Goal: Task Accomplishment & Management: Manage account settings

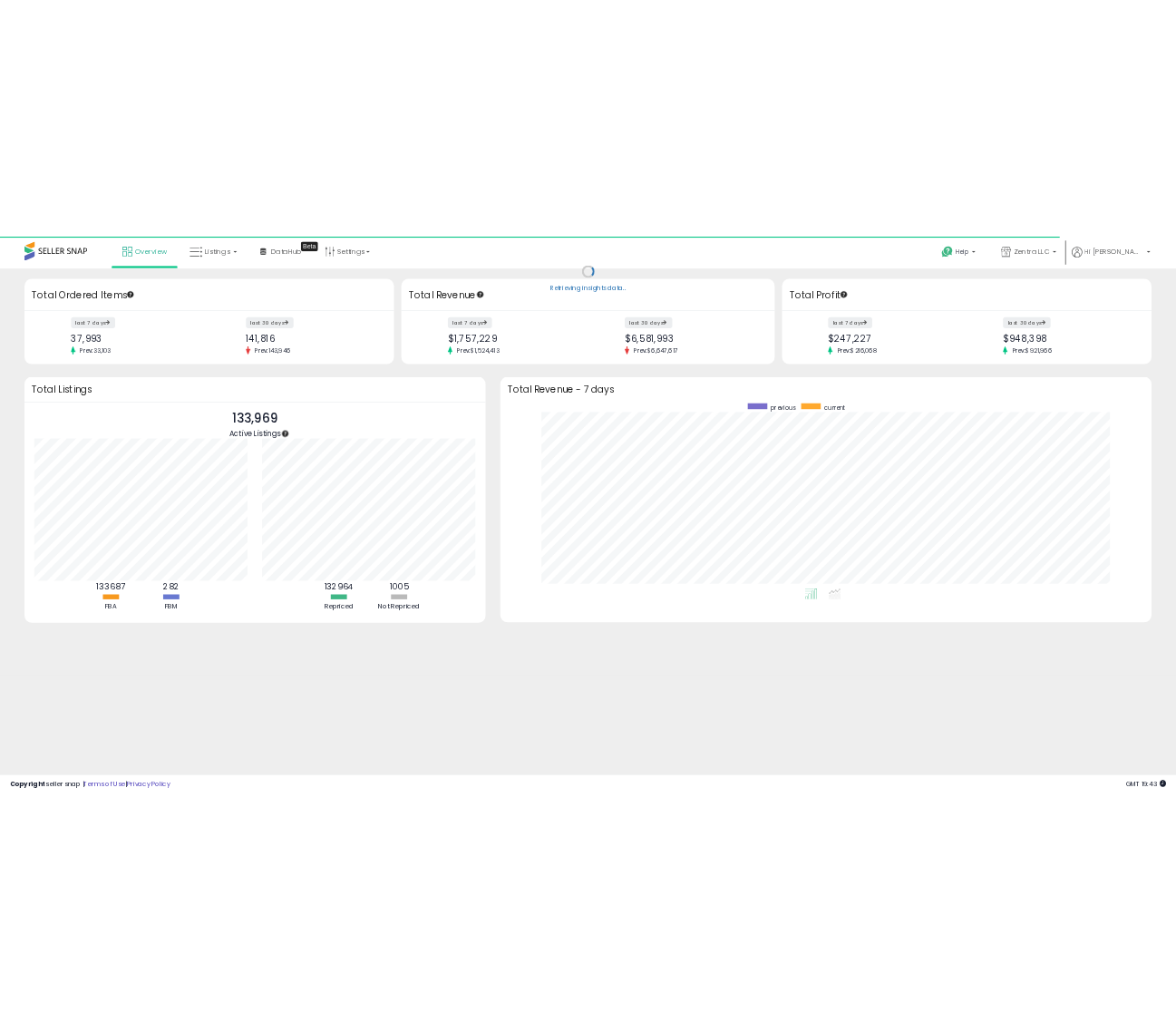
scroll to position [342, 1170]
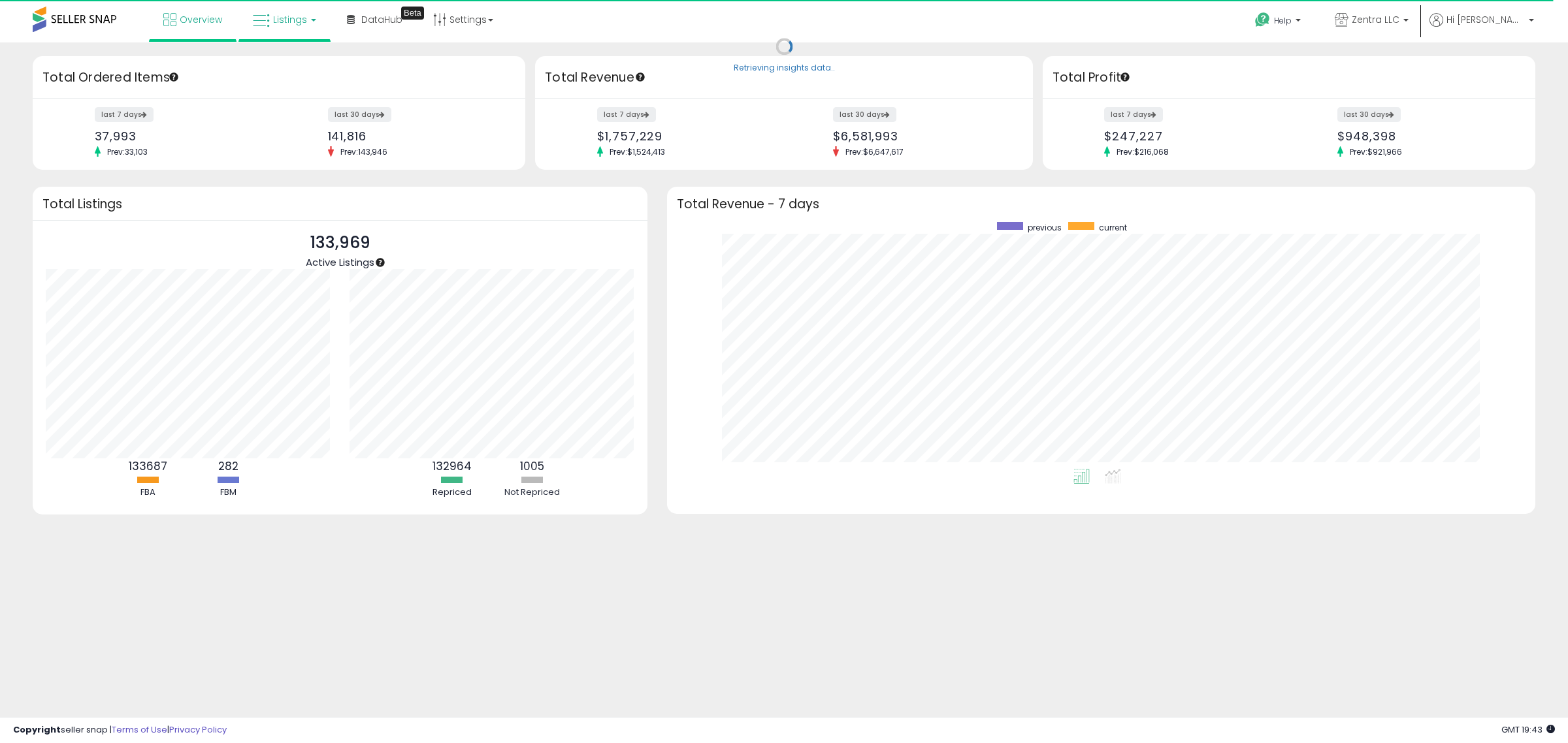
click at [299, 26] on link "Listings" at bounding box center [284, 19] width 83 height 39
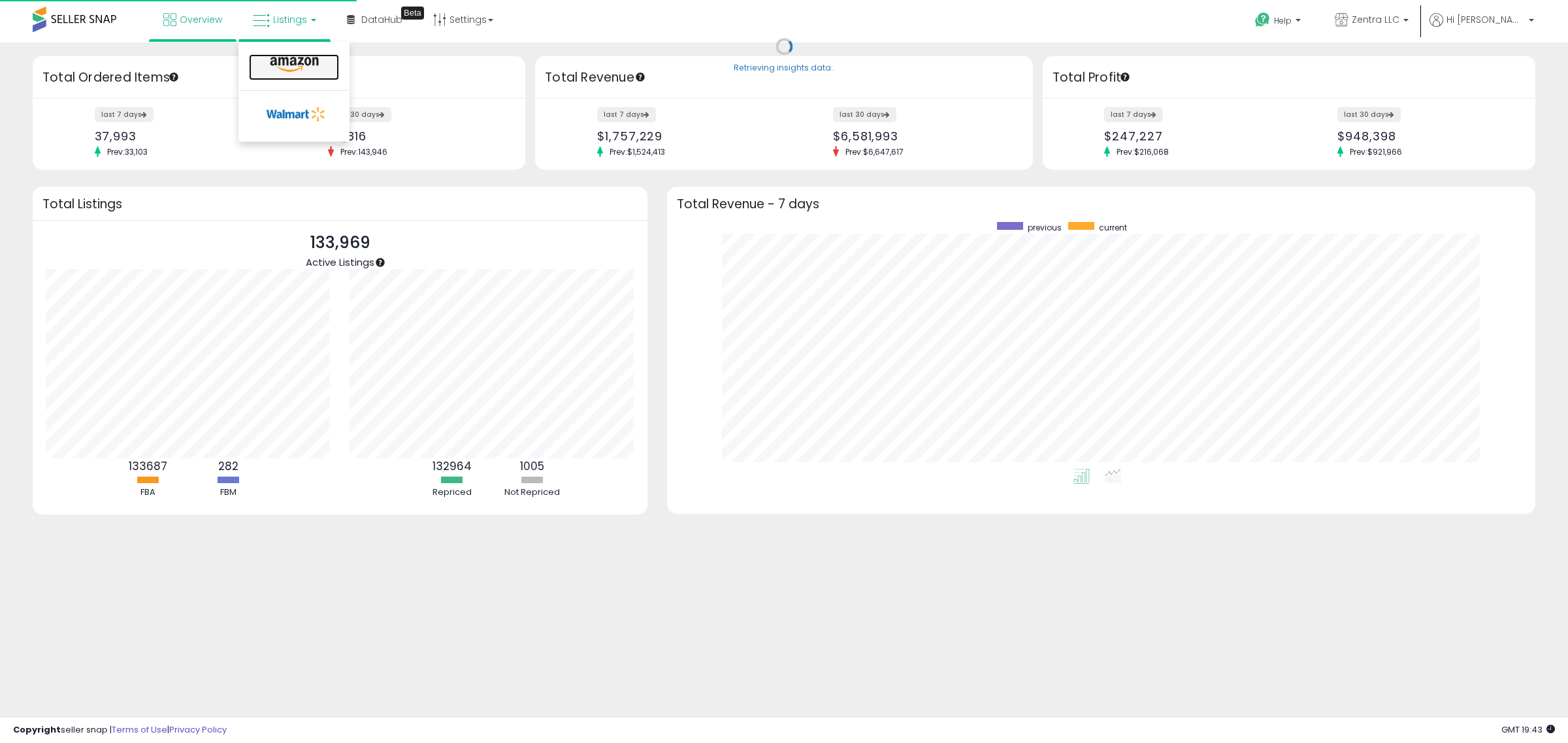
click at [282, 63] on icon at bounding box center [294, 65] width 57 height 17
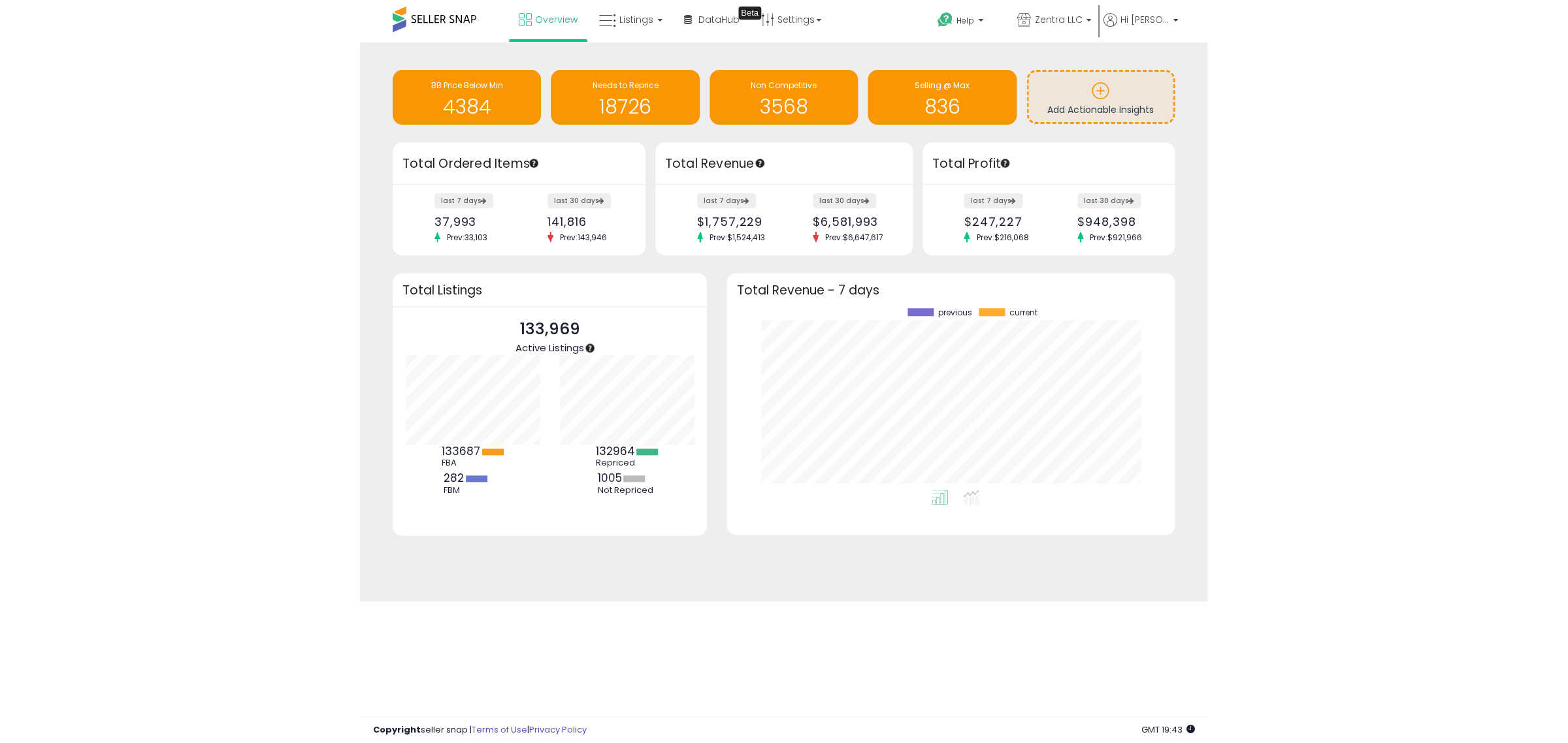
scroll to position [652813, 652861]
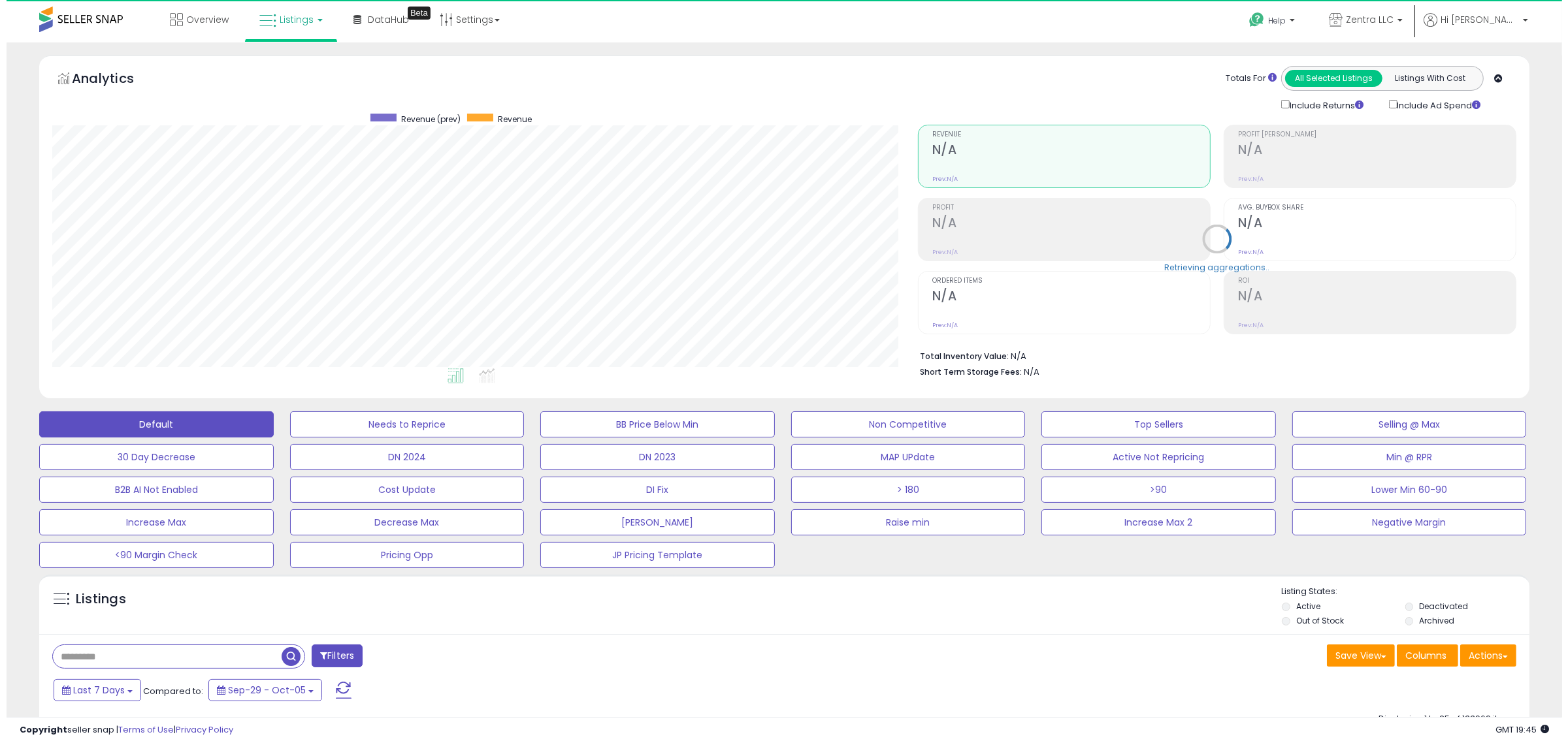
scroll to position [268, 866]
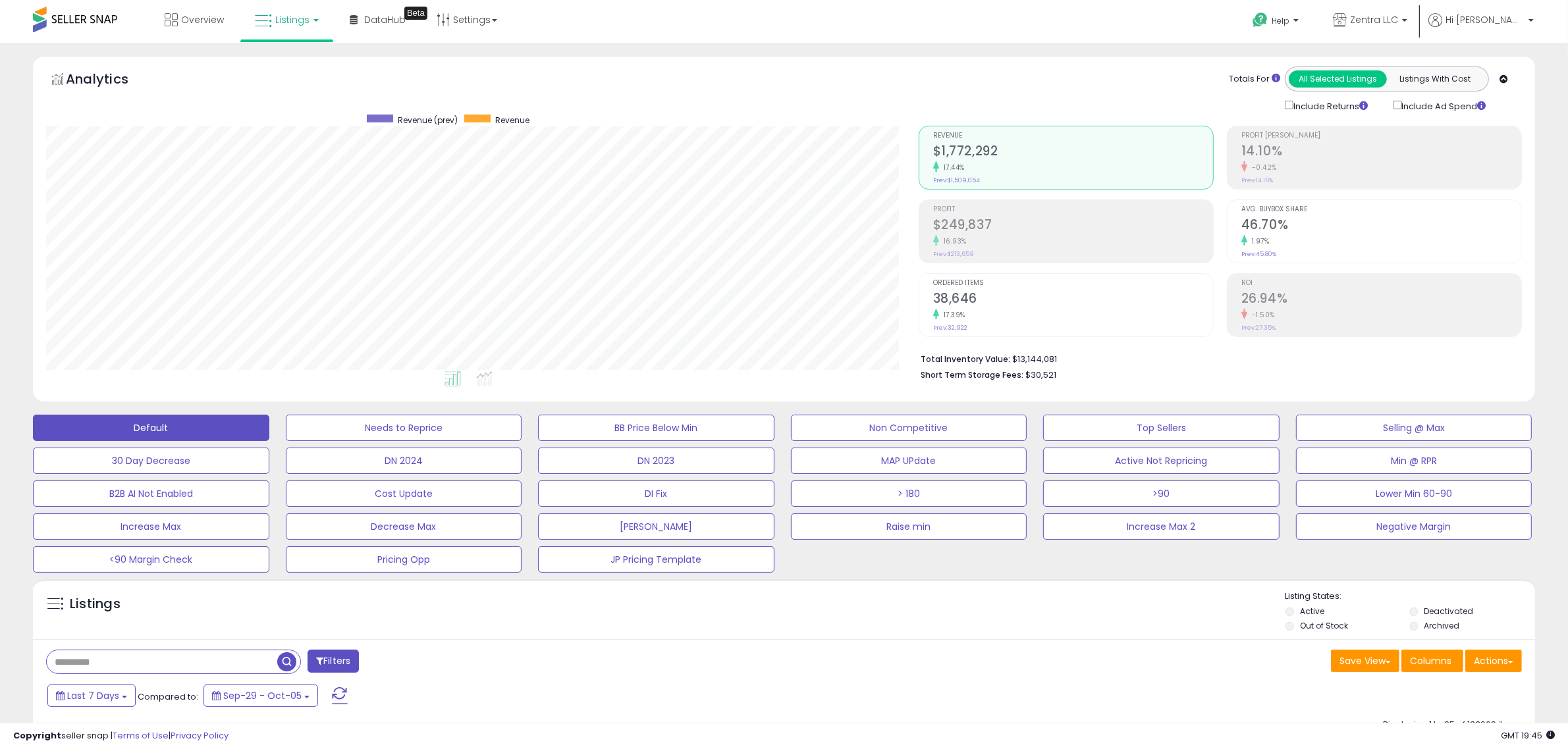
click at [208, 662] on input "text" at bounding box center [162, 662] width 231 height 23
paste input "**********"
type input "**********"
click at [432, 666] on span "button" at bounding box center [432, 662] width 19 height 19
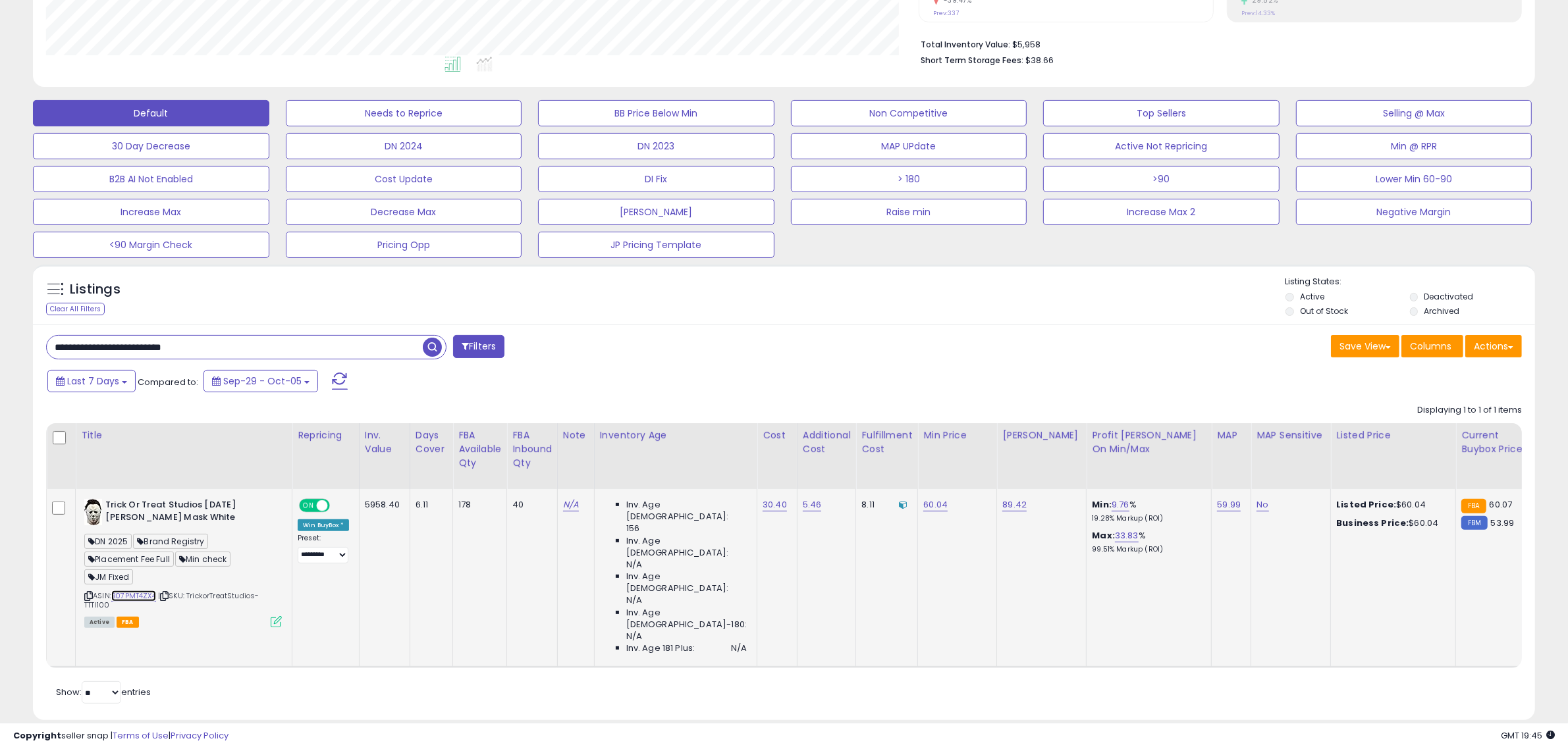
click at [148, 596] on link "B07PMT4ZX4" at bounding box center [133, 596] width 45 height 11
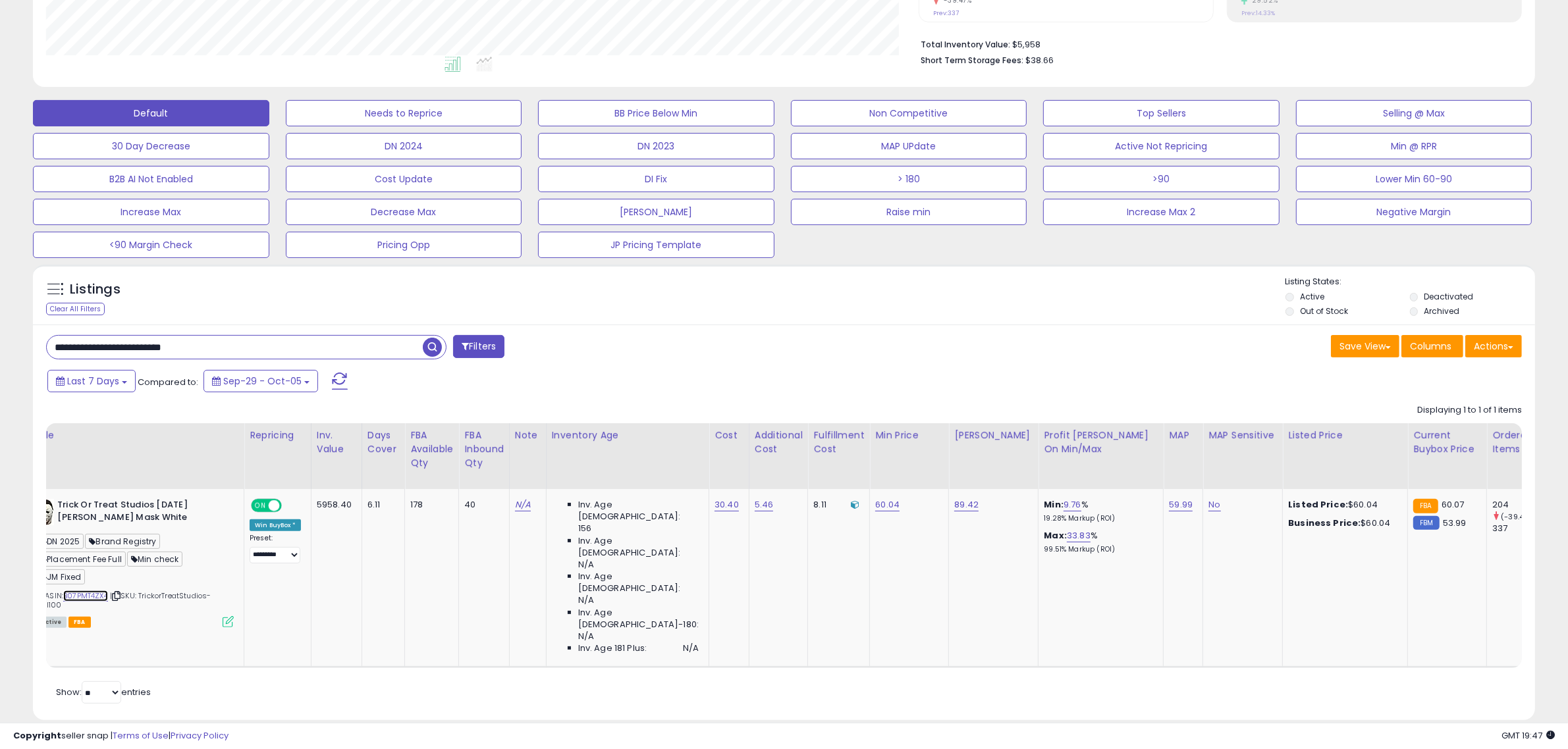
scroll to position [0, 0]
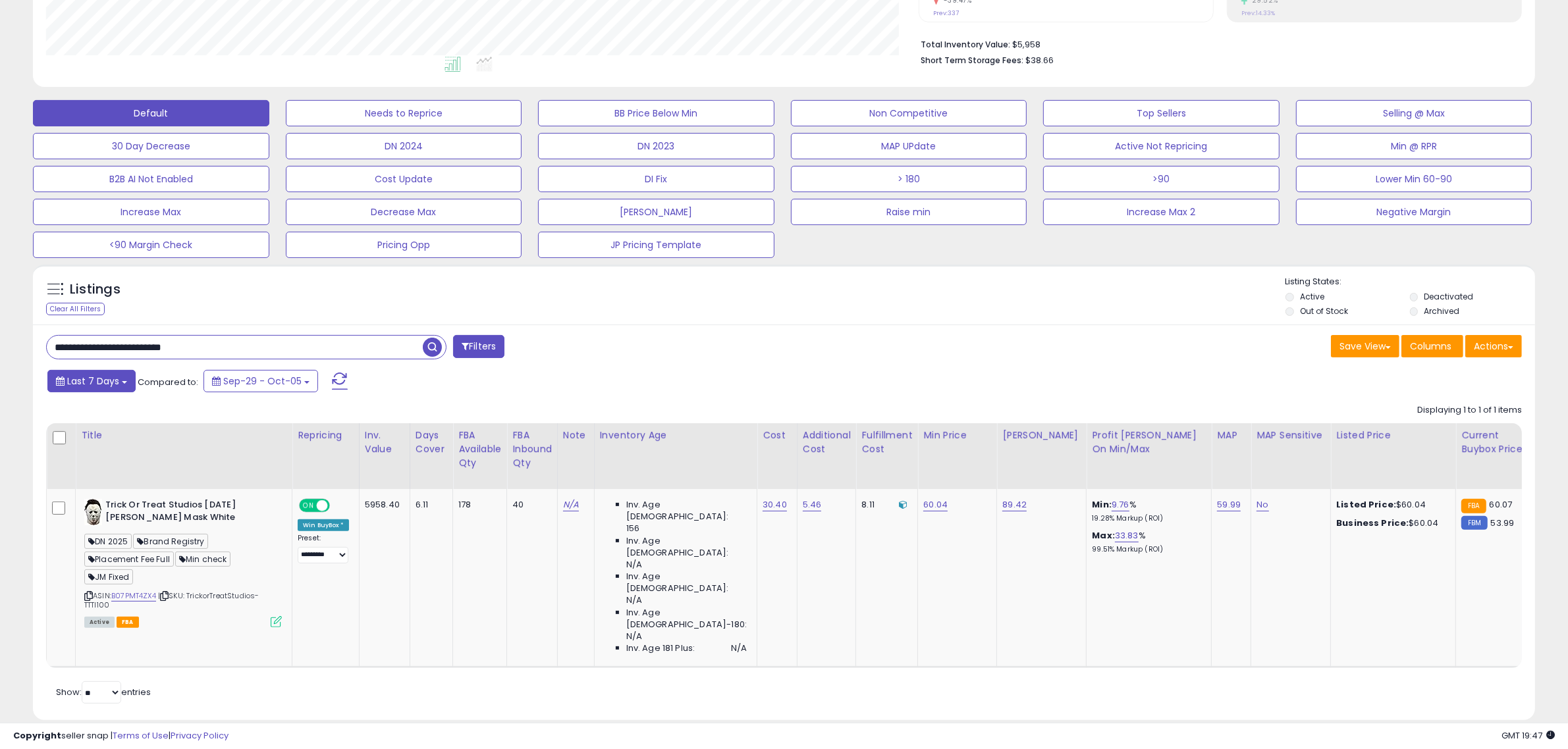
click at [122, 381] on b at bounding box center [125, 382] width 5 height 3
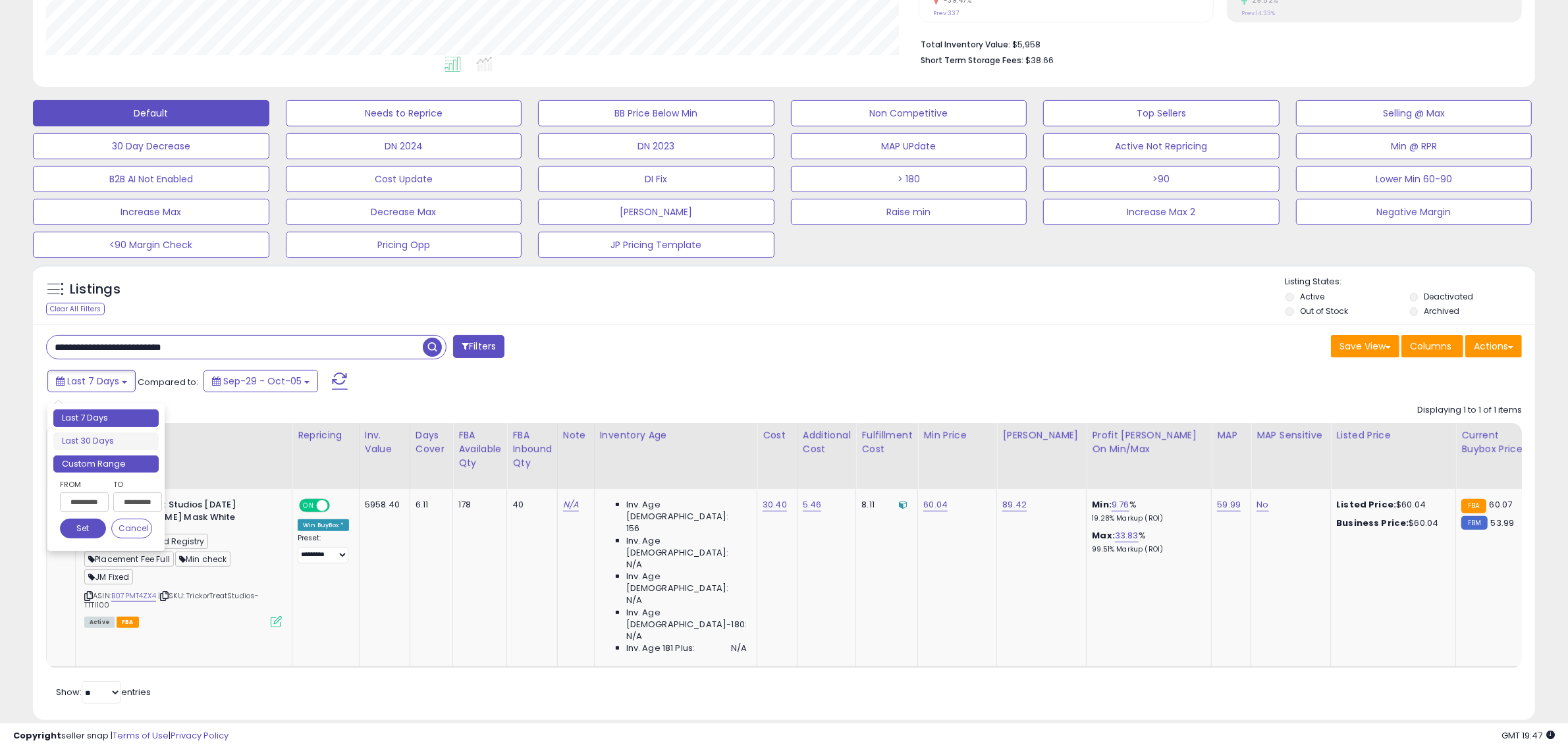
click at [99, 462] on li "Custom Range" at bounding box center [106, 464] width 105 height 18
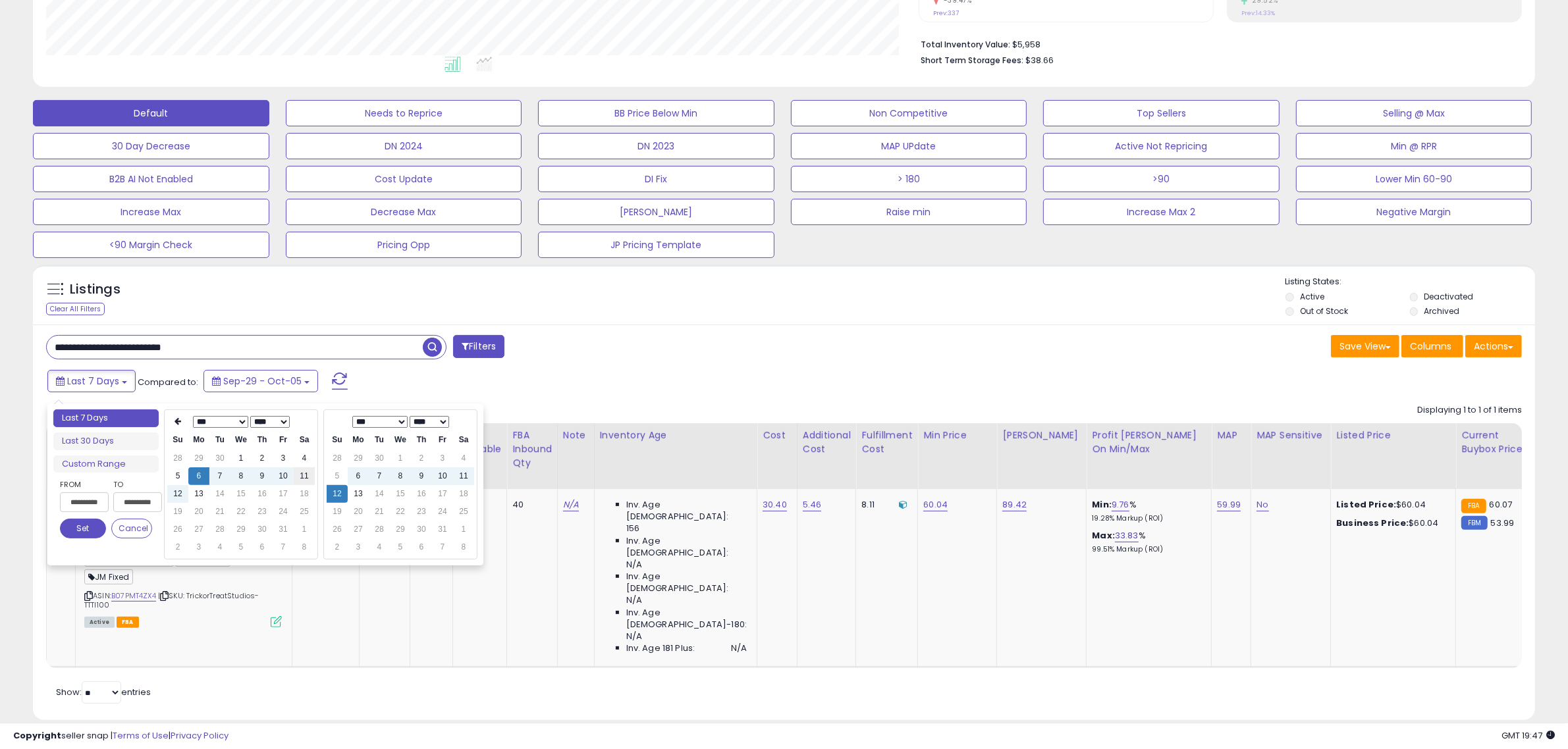
click at [299, 477] on td "11" at bounding box center [305, 476] width 21 height 18
click at [180, 490] on td "12" at bounding box center [178, 494] width 21 height 18
type input "**********"
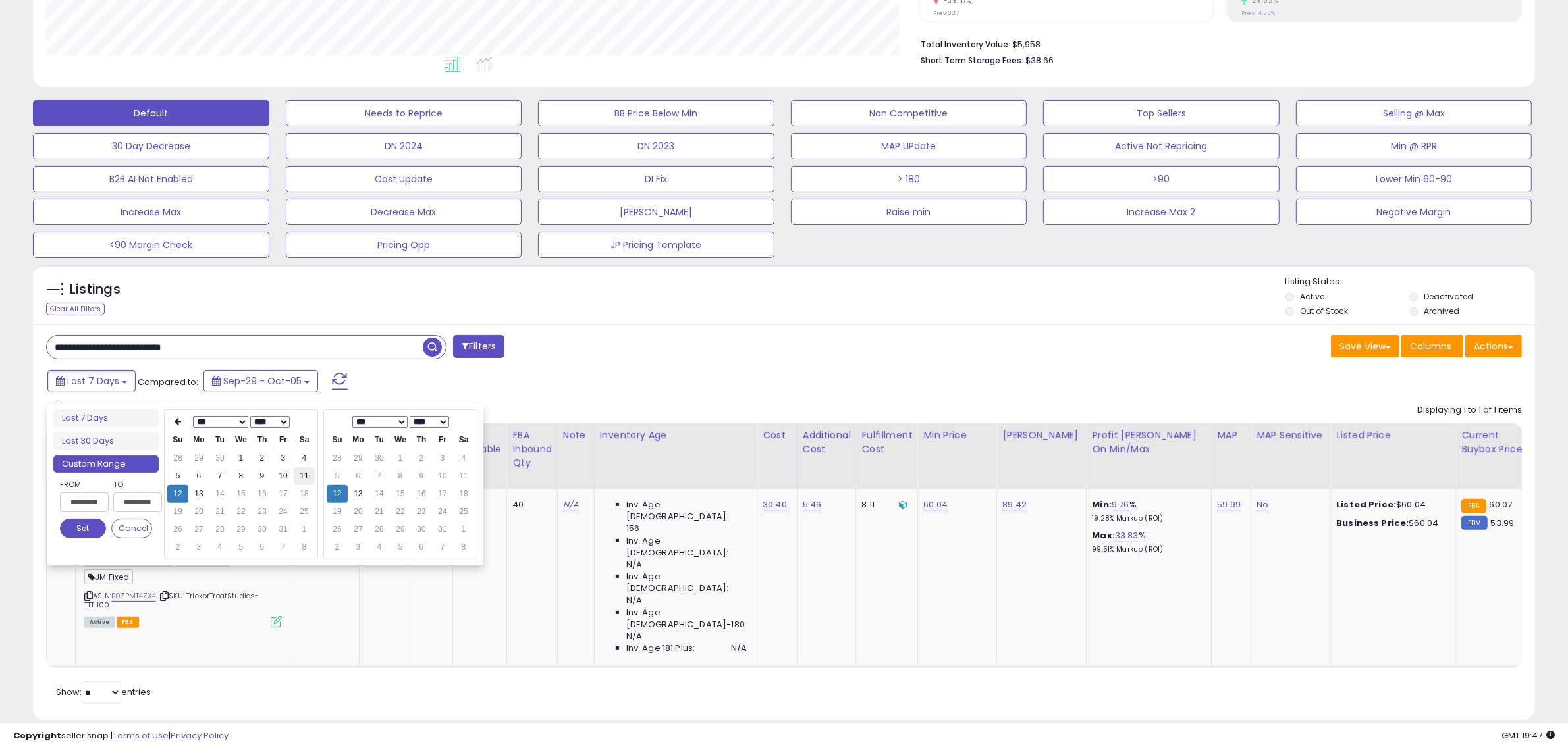
click at [311, 477] on td "11" at bounding box center [305, 476] width 21 height 18
type input "**********"
click at [336, 494] on td "12" at bounding box center [337, 494] width 21 height 18
click at [85, 533] on button "Set" at bounding box center [83, 528] width 46 height 20
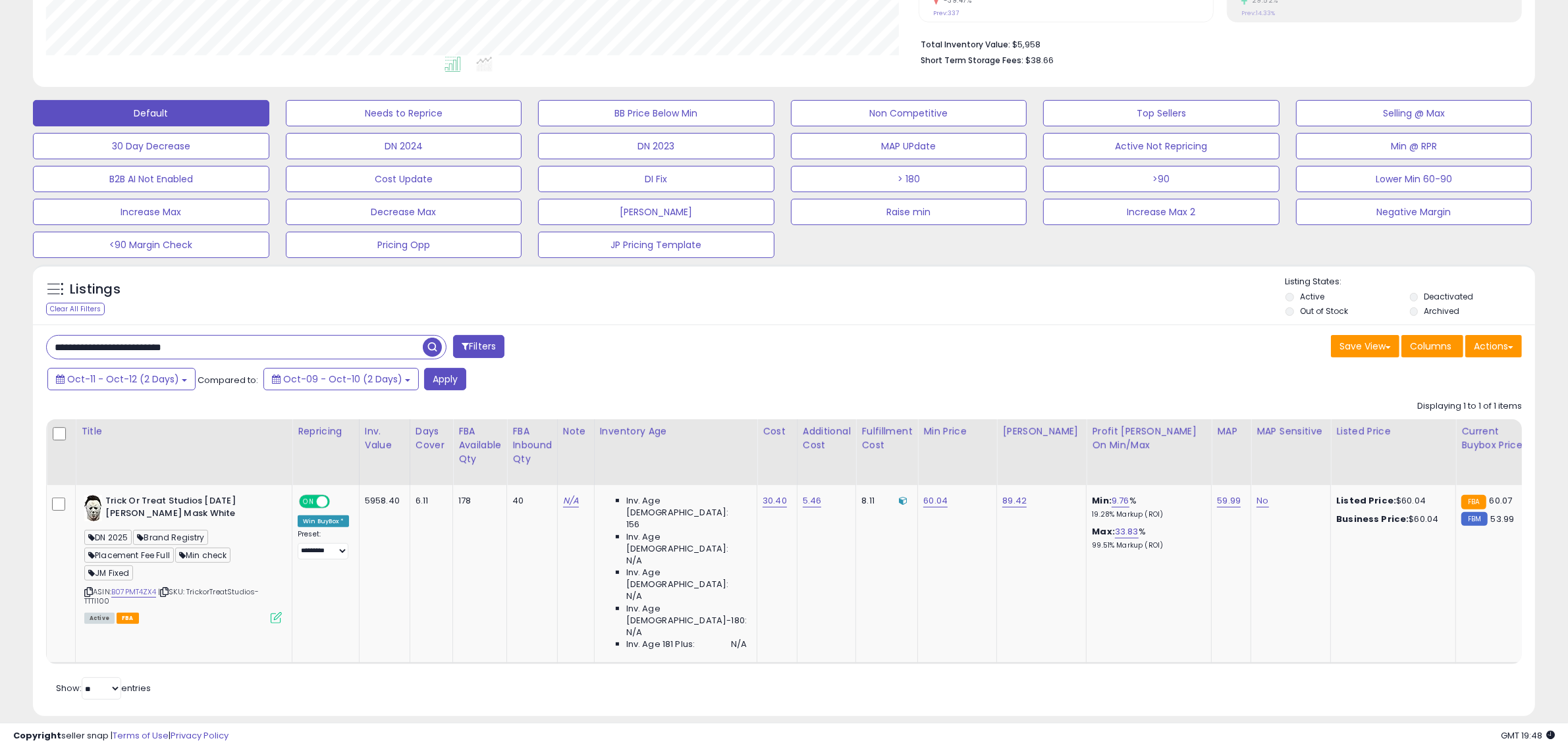
scroll to position [311, 0]
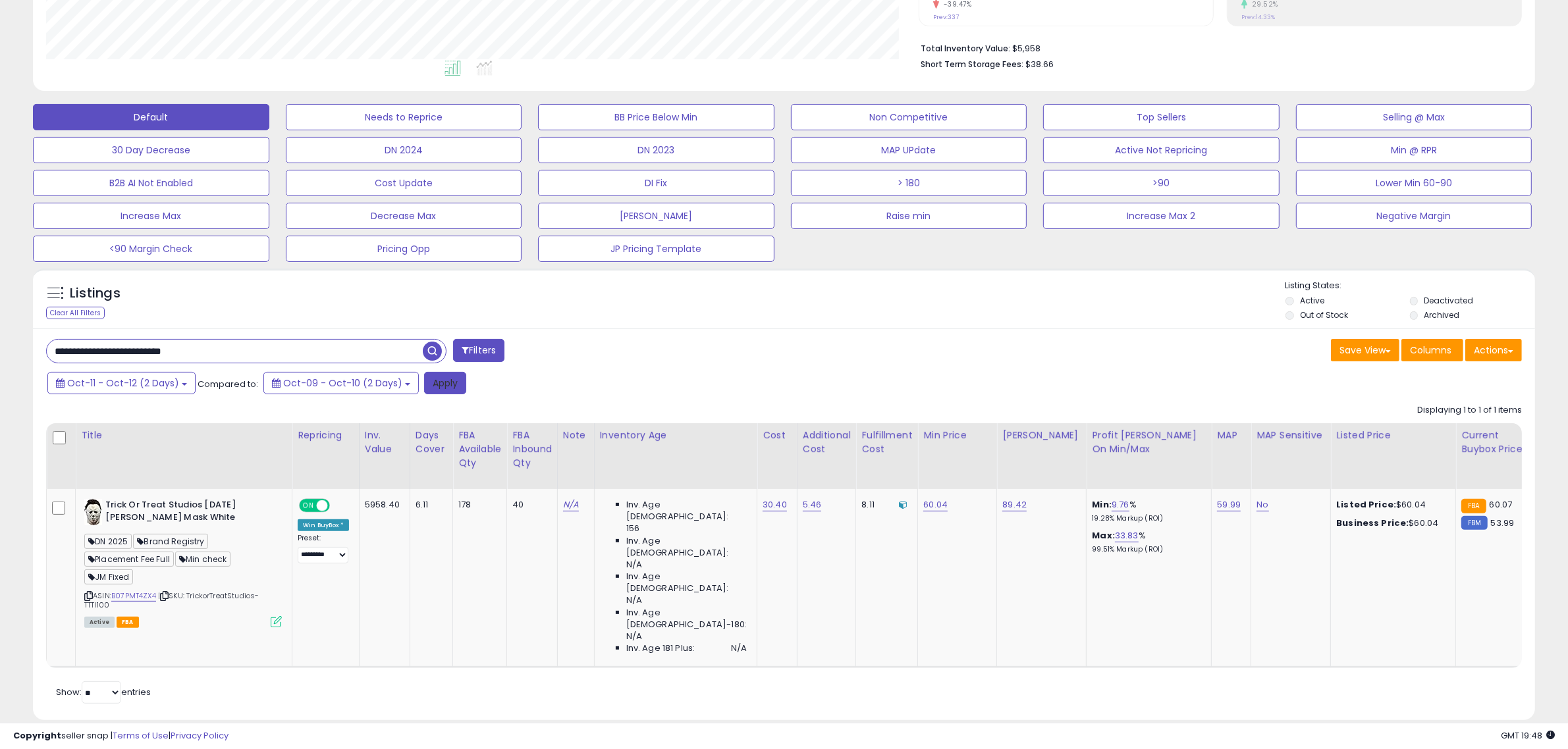
click at [424, 390] on button "Apply" at bounding box center [445, 383] width 42 height 23
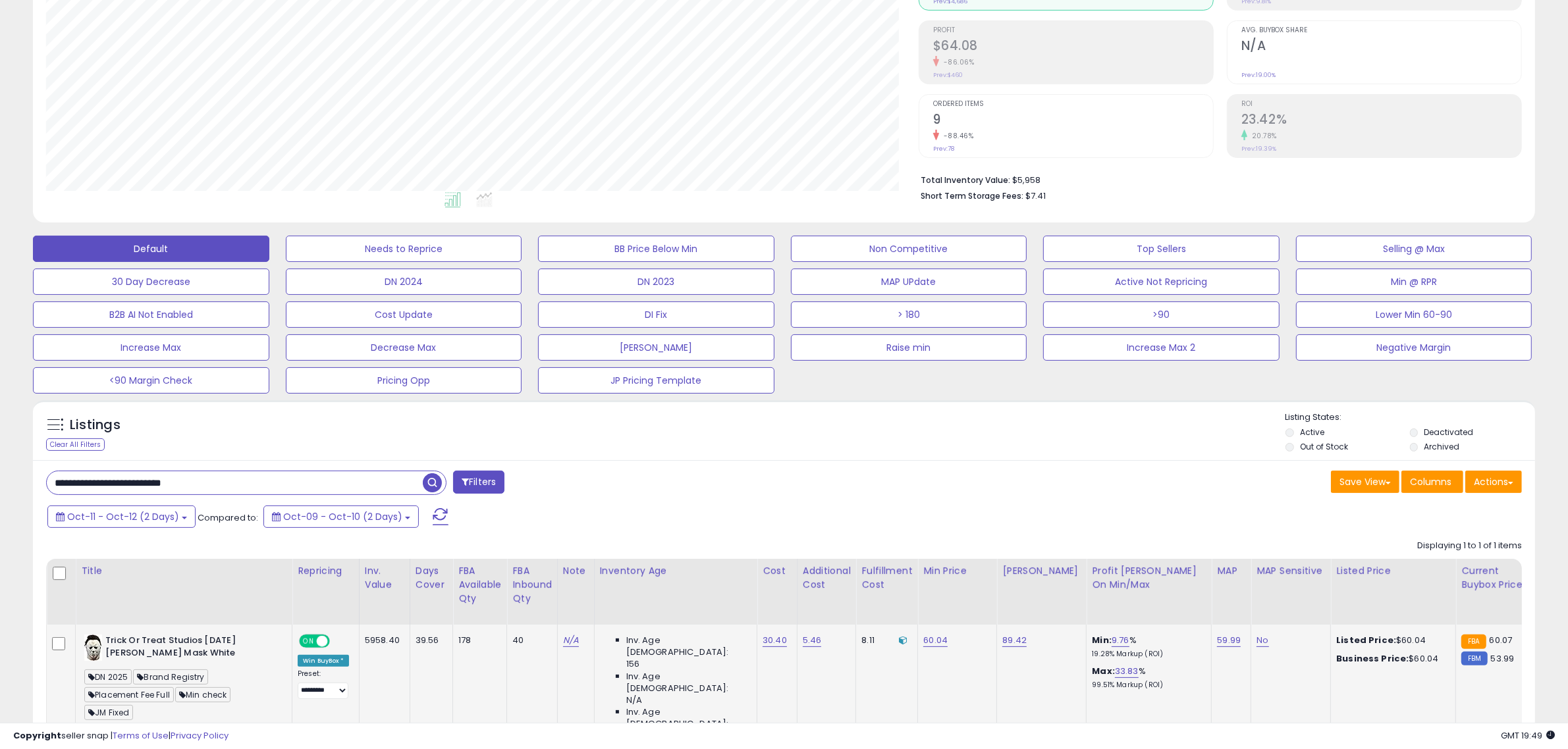
scroll to position [315, 0]
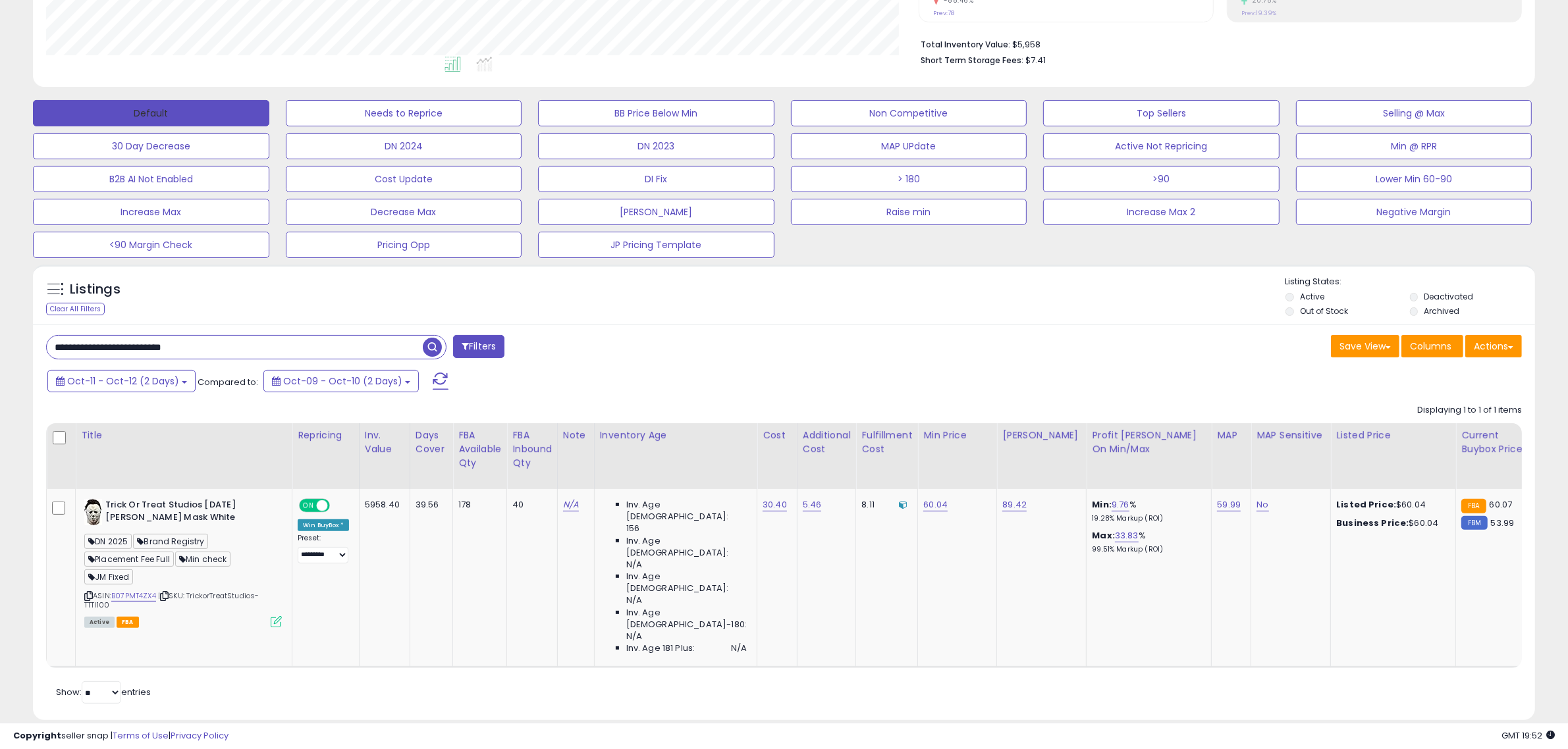
click at [160, 114] on button "Default" at bounding box center [151, 113] width 237 height 27
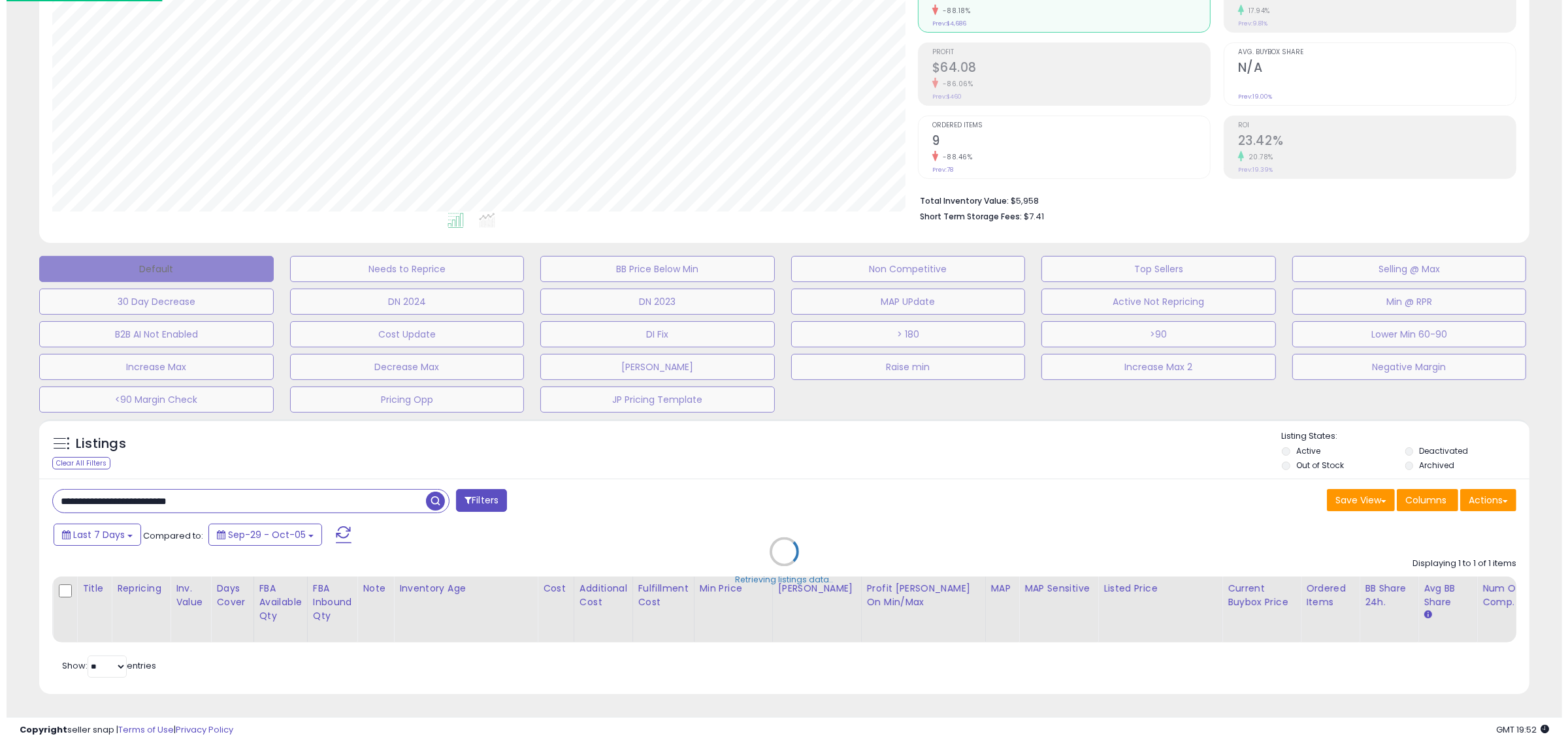
scroll to position [268, 872]
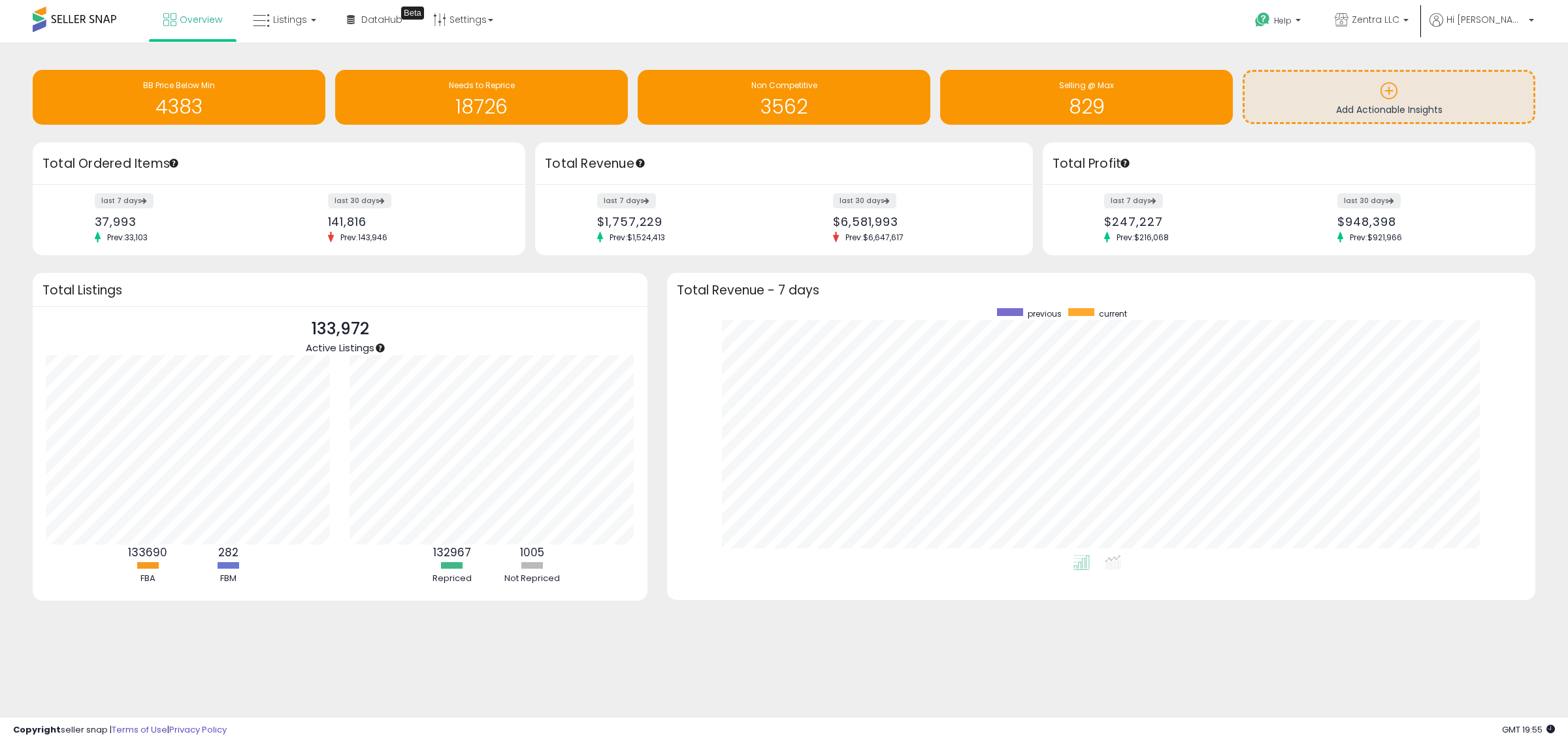
scroll to position [247, 843]
click at [276, 5] on link "Listings" at bounding box center [284, 19] width 83 height 39
click at [314, 61] on icon at bounding box center [294, 65] width 57 height 17
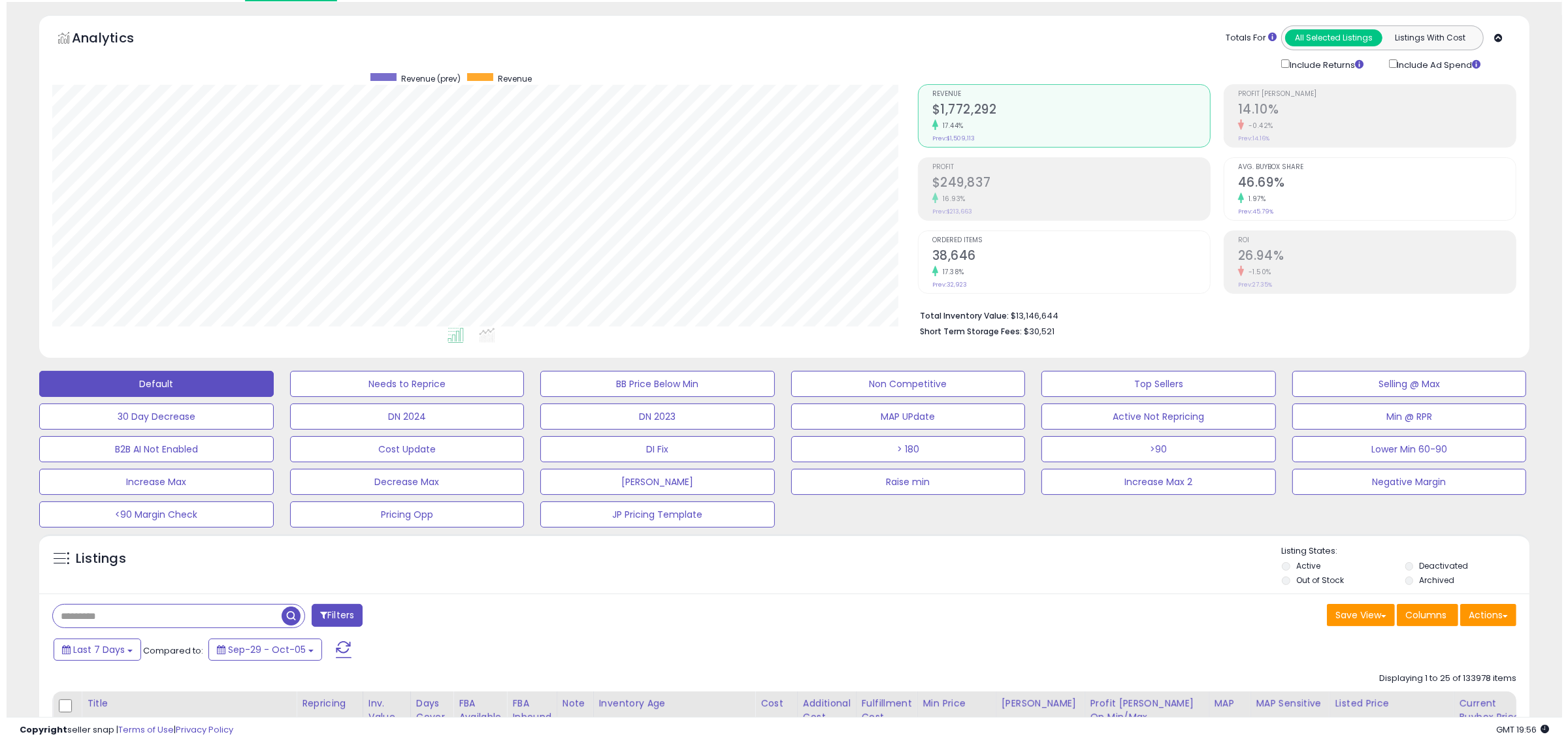
scroll to position [81, 0]
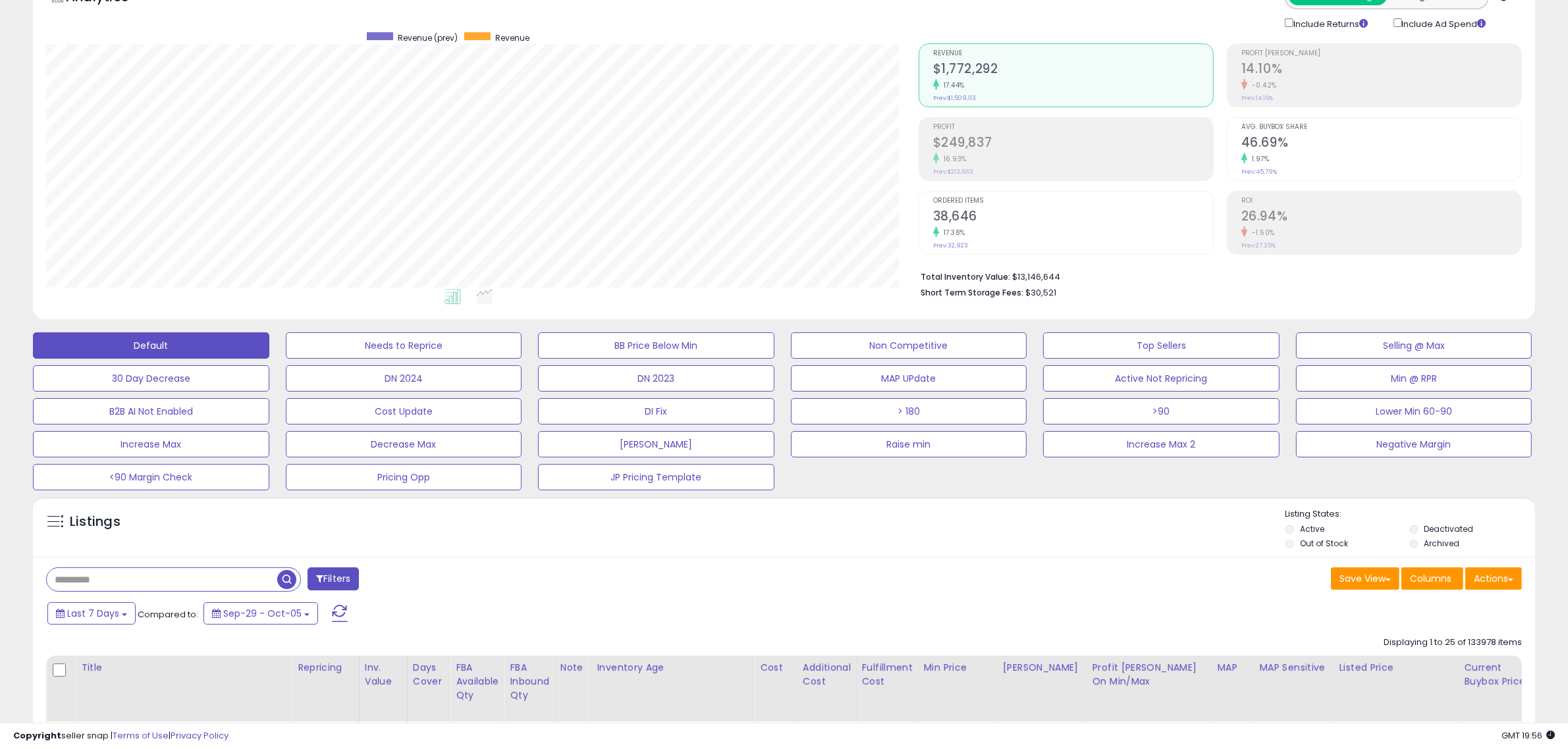
click at [357, 569] on button "Filters" at bounding box center [333, 579] width 51 height 23
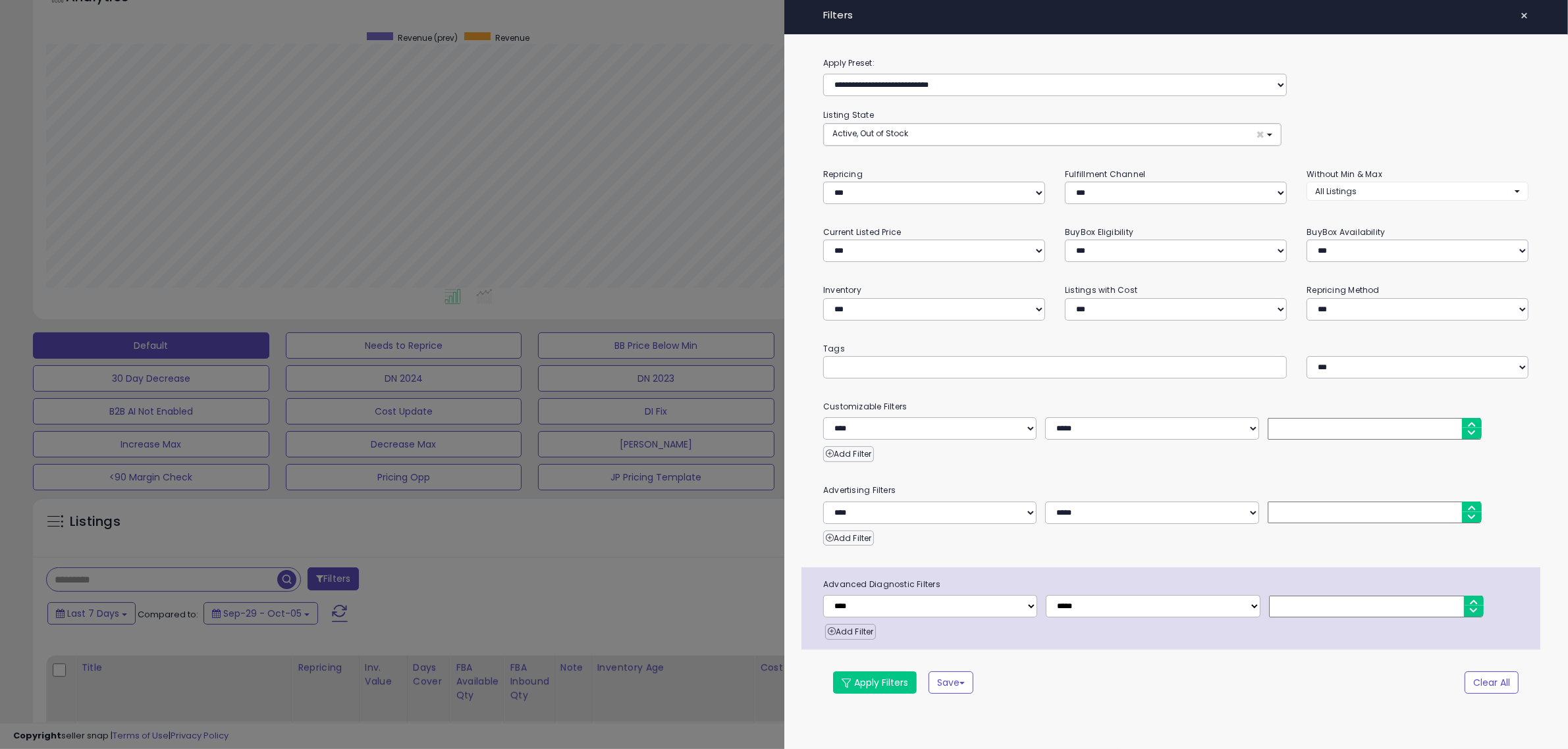
scroll to position [270, 879]
click at [1063, 369] on div at bounding box center [1063, 368] width 467 height 23
type input "**********"
click at [883, 678] on button "Apply Filters" at bounding box center [881, 684] width 83 height 23
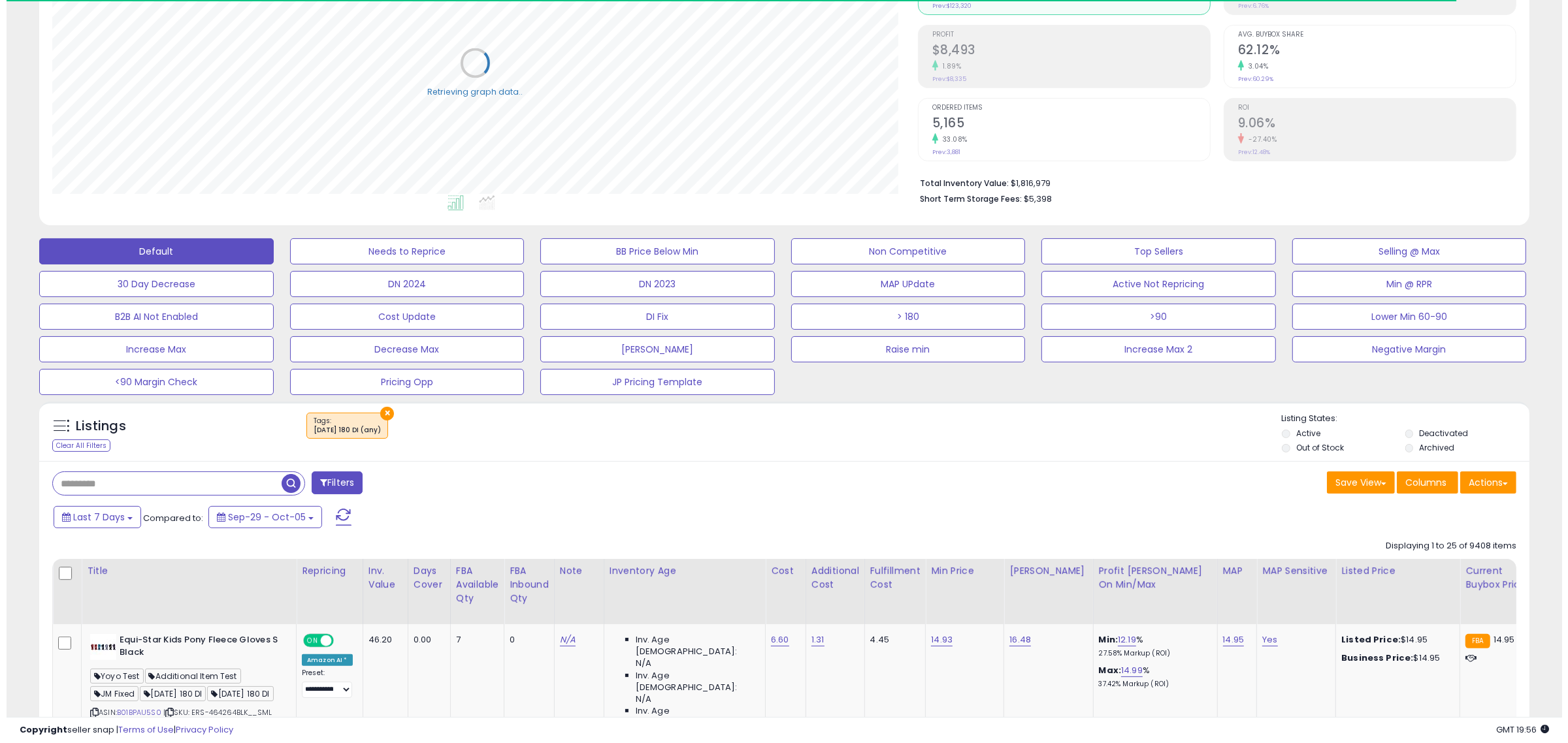
scroll to position [408, 0]
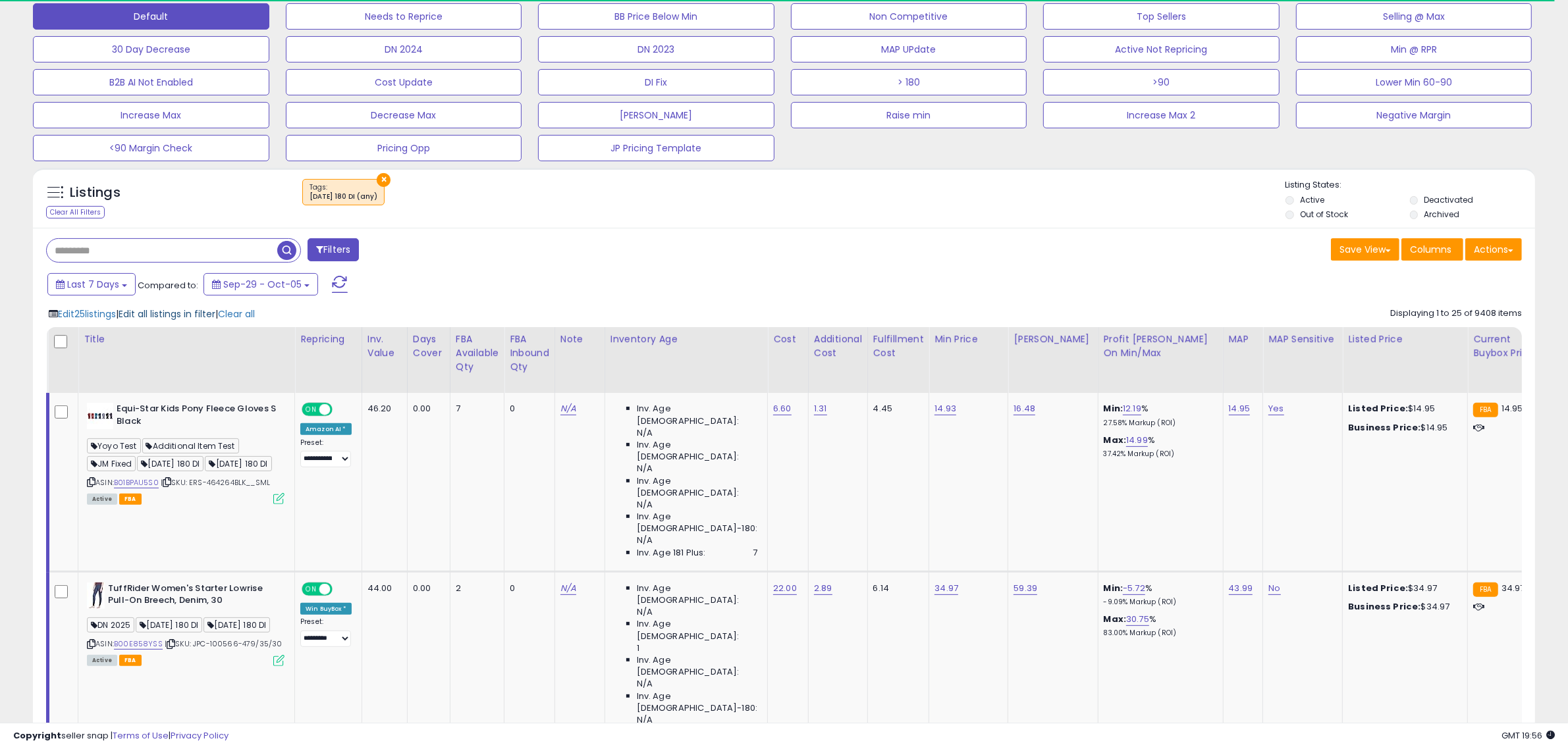
click at [199, 317] on span "Edit all listings in filter" at bounding box center [167, 314] width 97 height 13
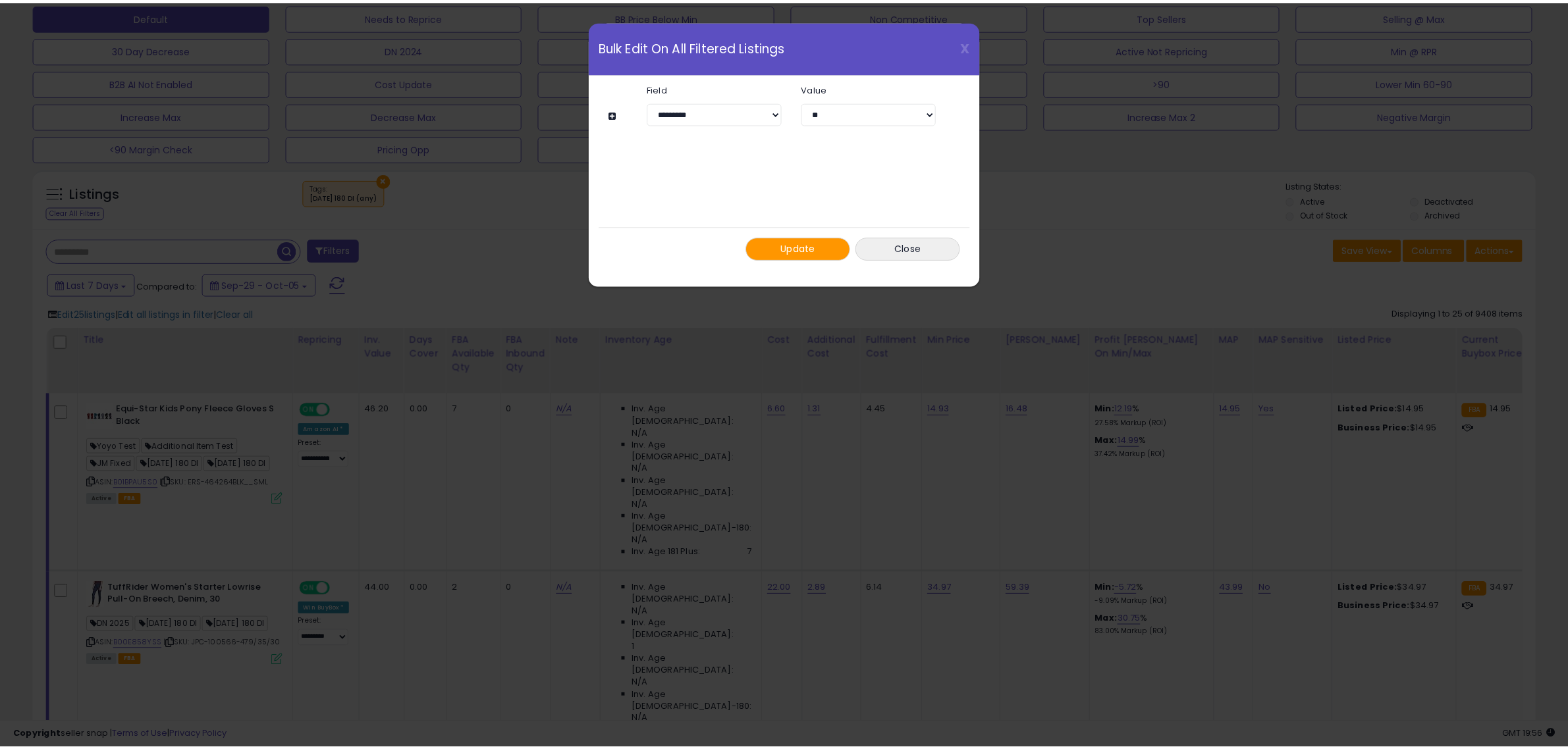
scroll to position [270, 879]
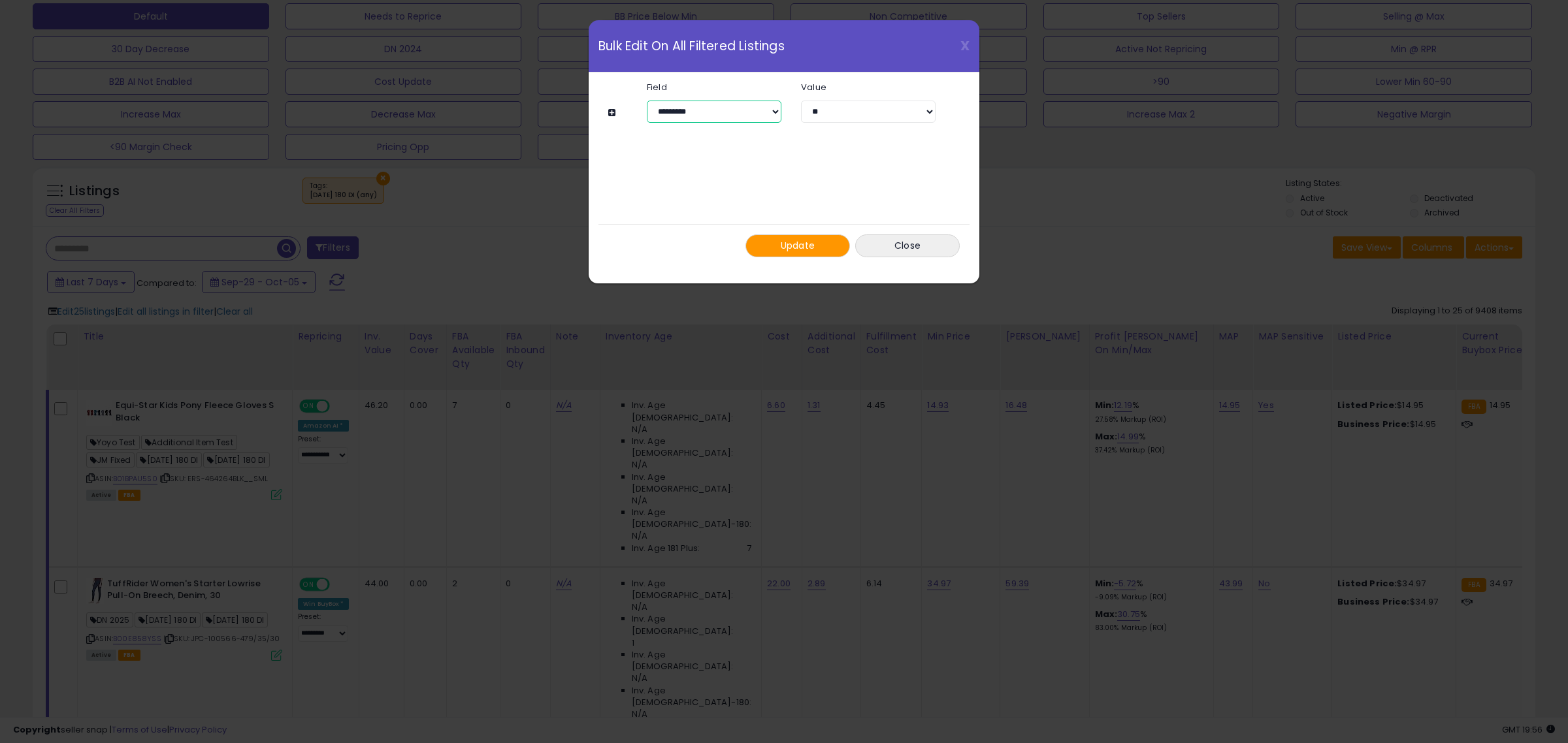
click at [753, 103] on select "**********" at bounding box center [714, 112] width 134 height 22
select select "**********"
click at [647, 100] on select "**********" at bounding box center [714, 112] width 134 height 22
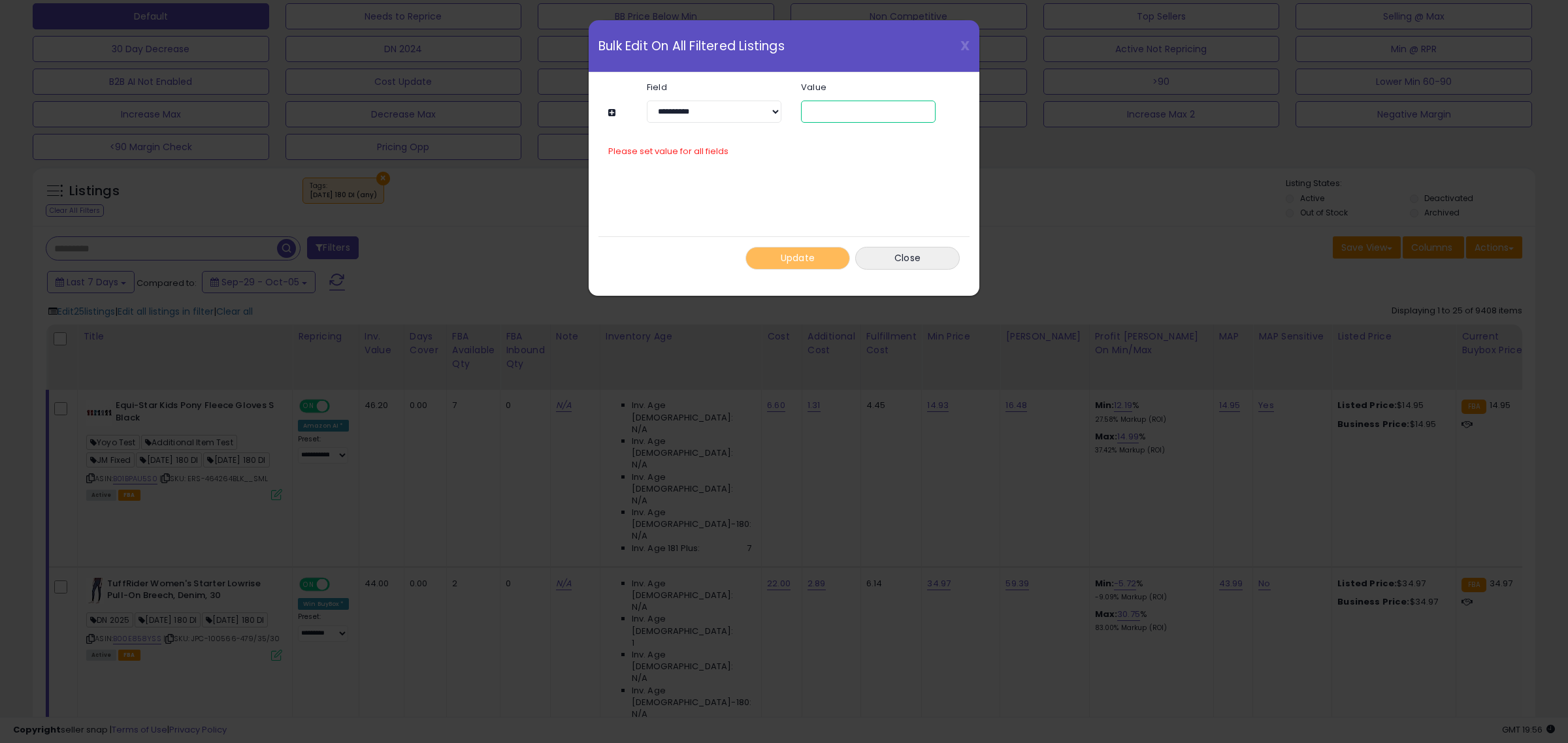
click at [845, 111] on input "text" at bounding box center [868, 112] width 134 height 22
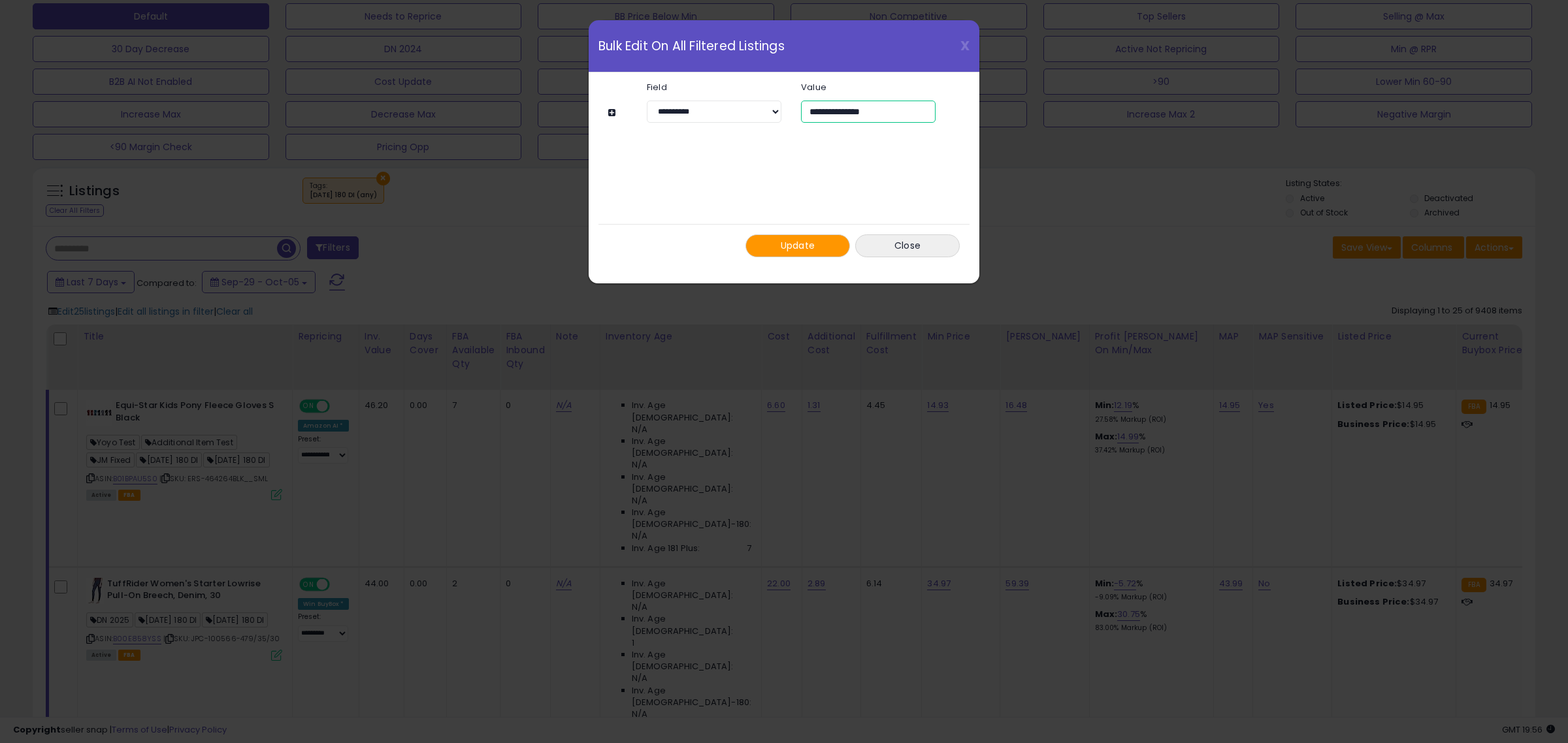
type input "**********"
click at [782, 241] on span "Update" at bounding box center [798, 246] width 34 height 13
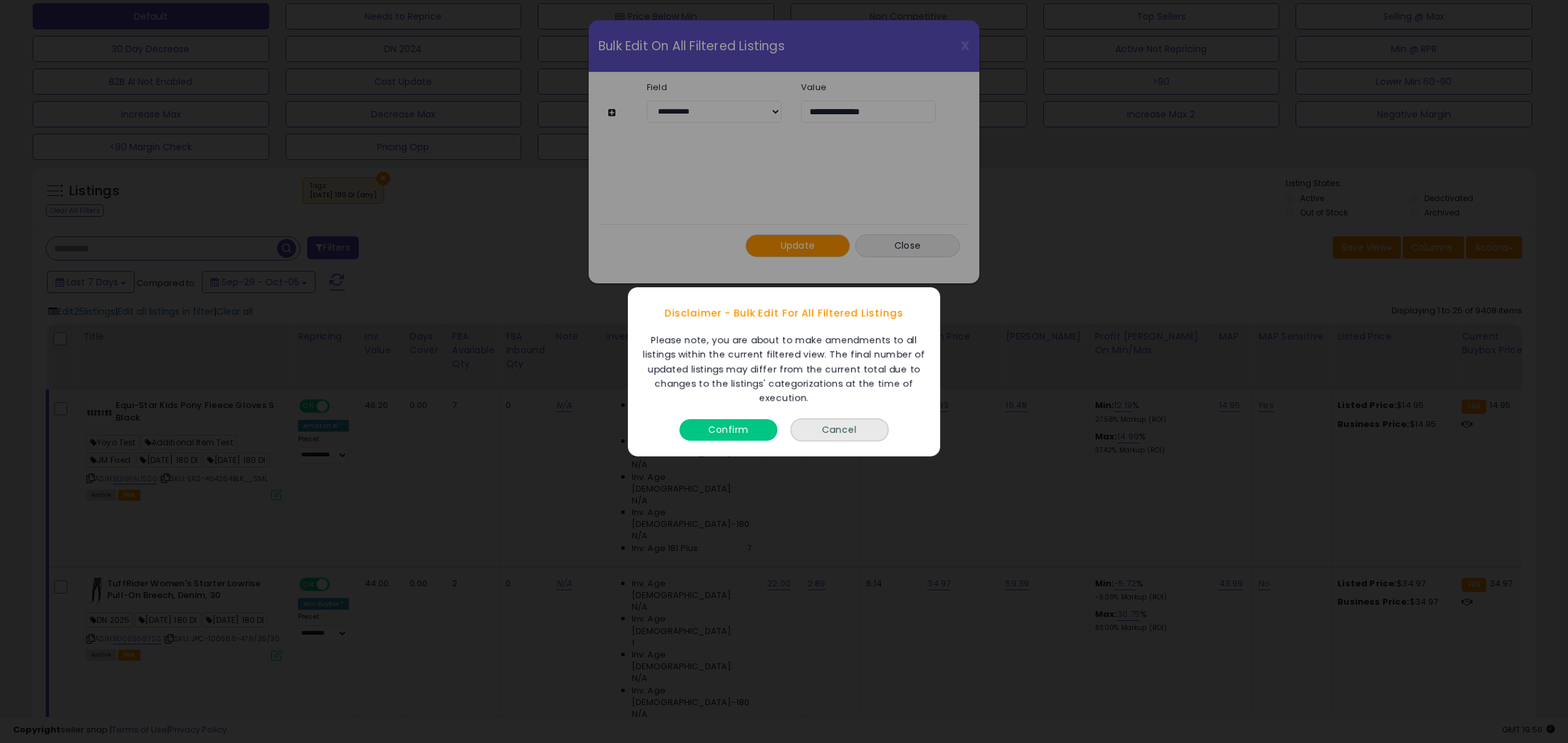
click at [755, 430] on button "Confirm" at bounding box center [728, 429] width 98 height 22
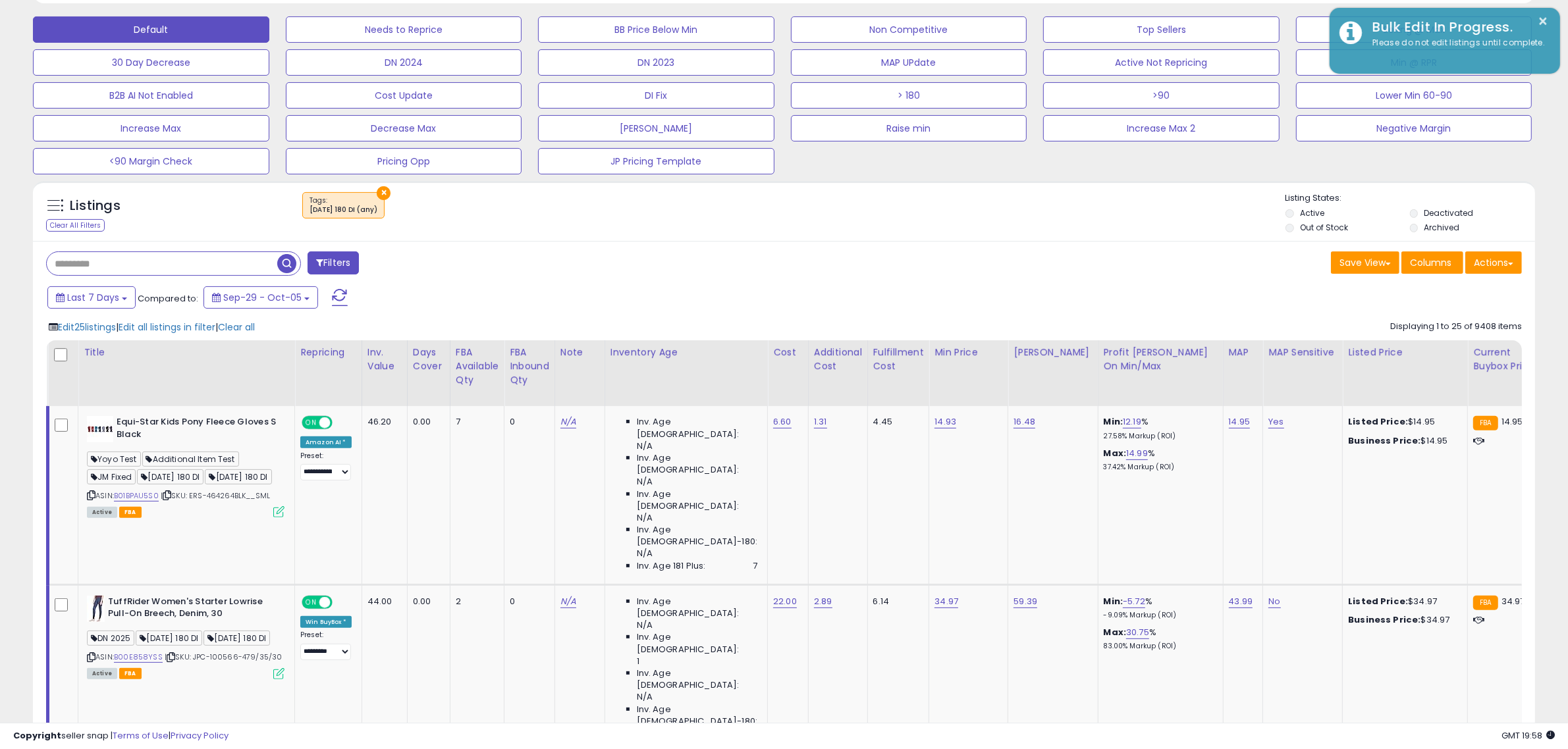
scroll to position [247, 0]
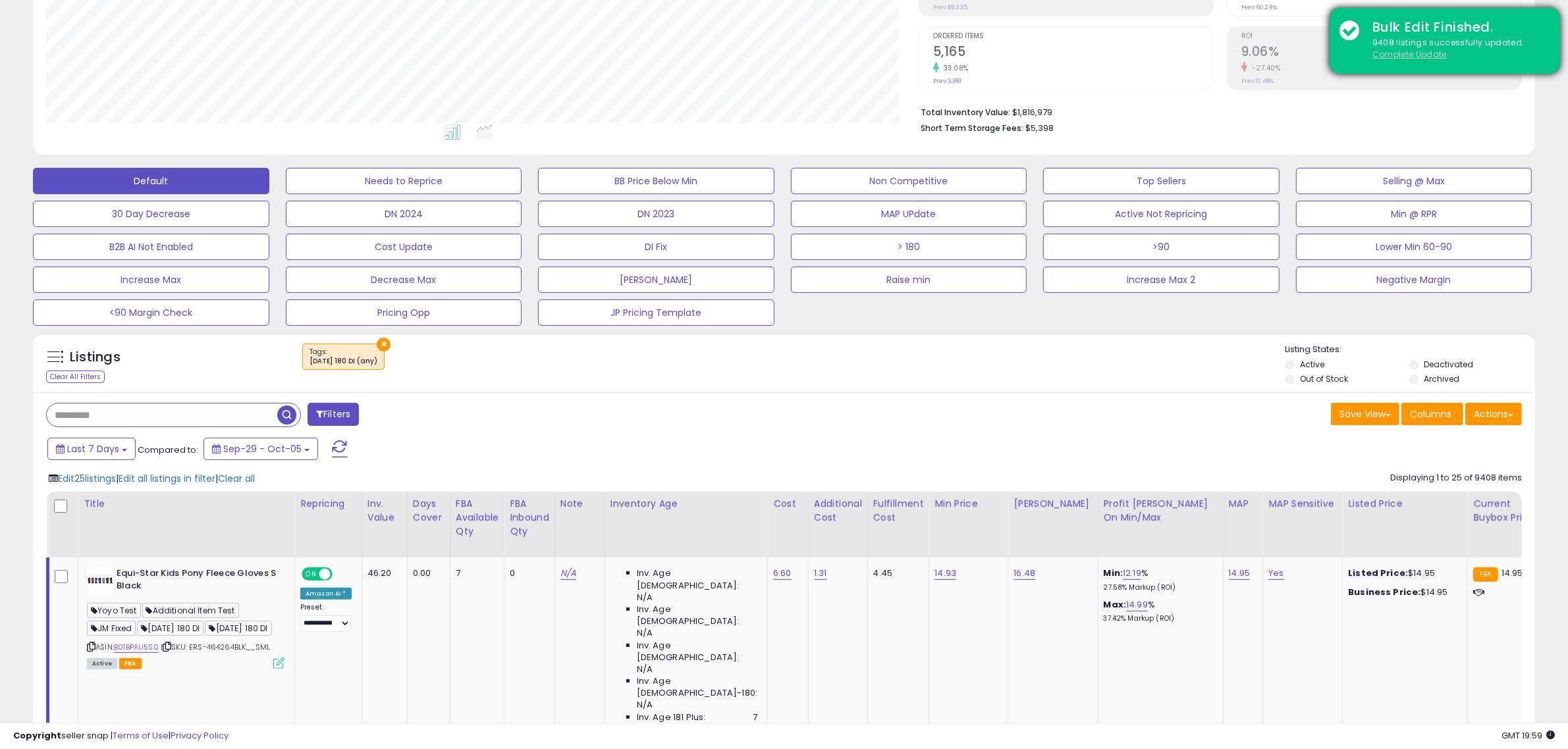
click at [1437, 56] on u "Complete Update" at bounding box center [1410, 54] width 75 height 11
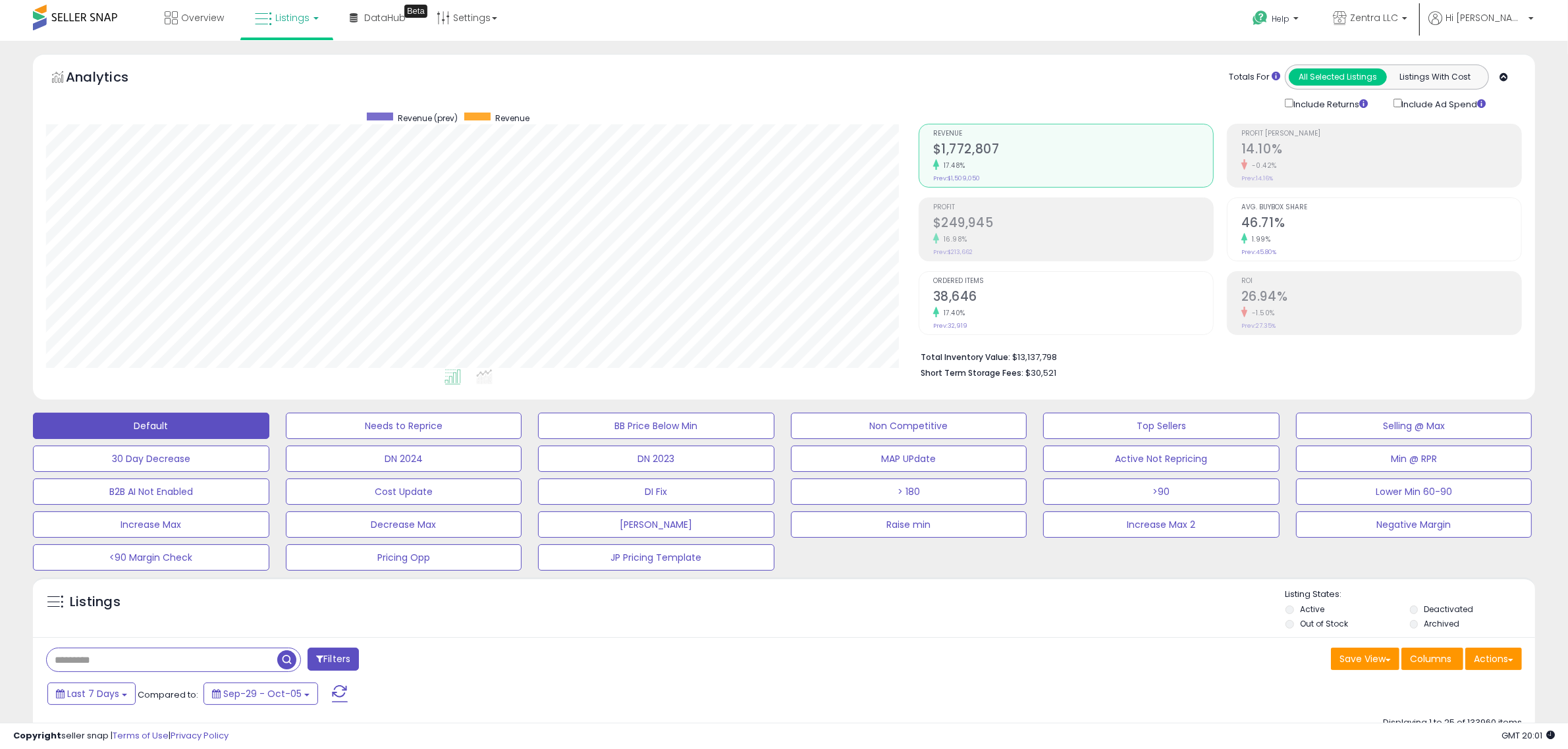
scroll to position [0, 0]
